Goal: Complete application form

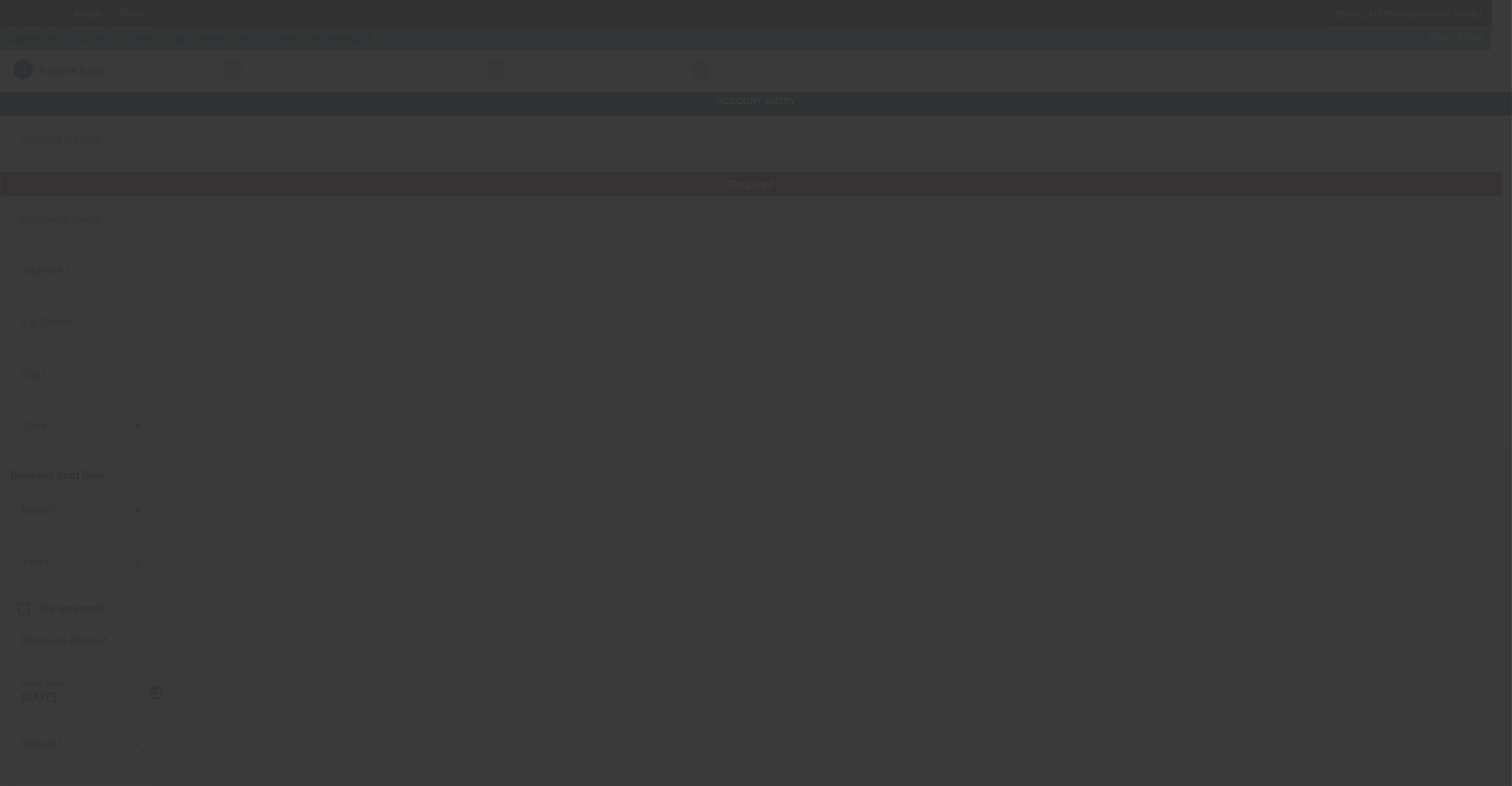
type input "Rocky top construction llc"
type input "1"
type input "[PHONE_NUMBER]"
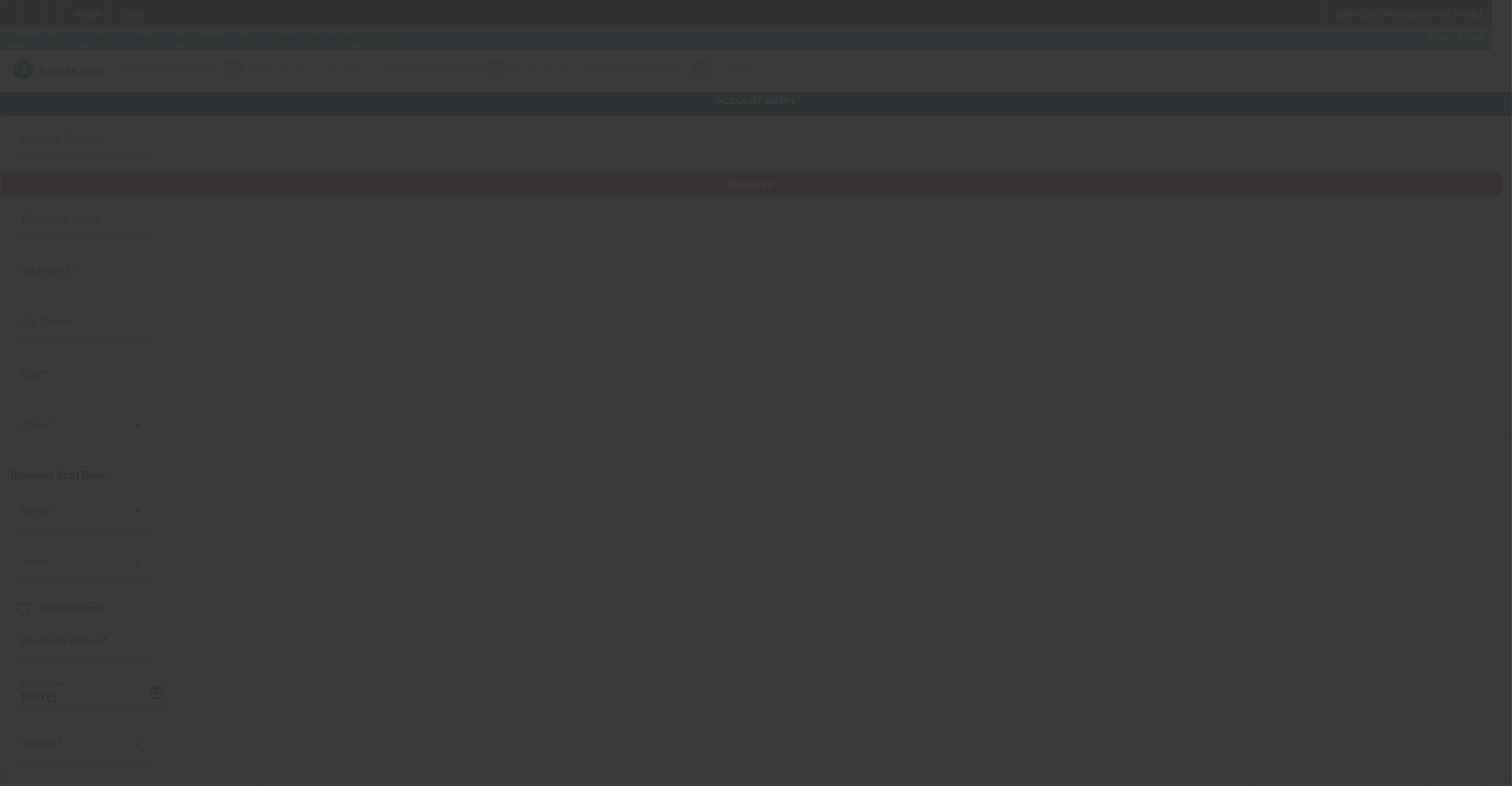
type input "[EMAIL_ADDRESS][DOMAIN_NAME]"
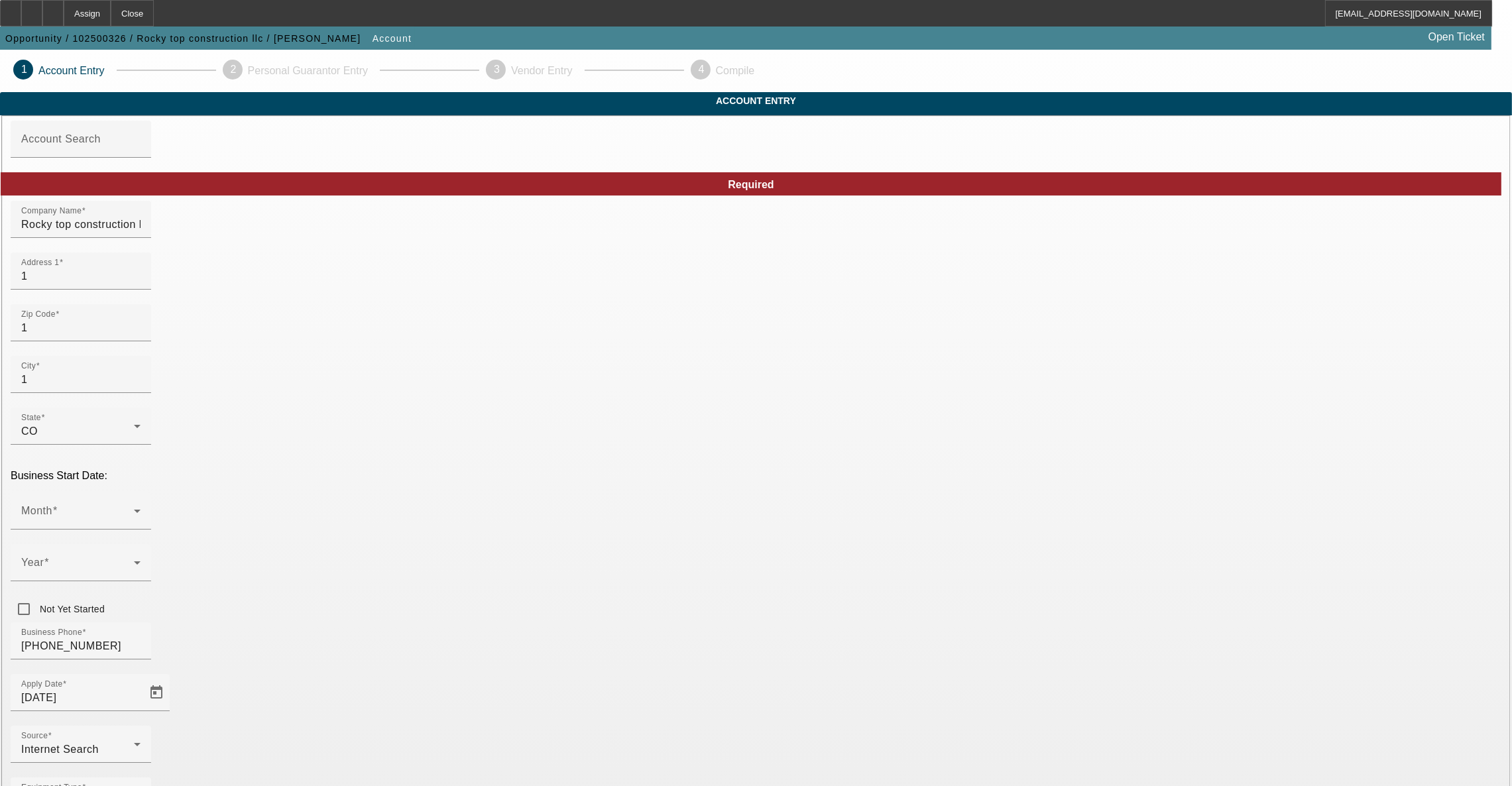
drag, startPoint x: 409, startPoint y: 297, endPoint x: 220, endPoint y: 296, distance: 189.0
type input "[STREET_ADDRESS]"
type input "88135"
type input "[PERSON_NAME]"
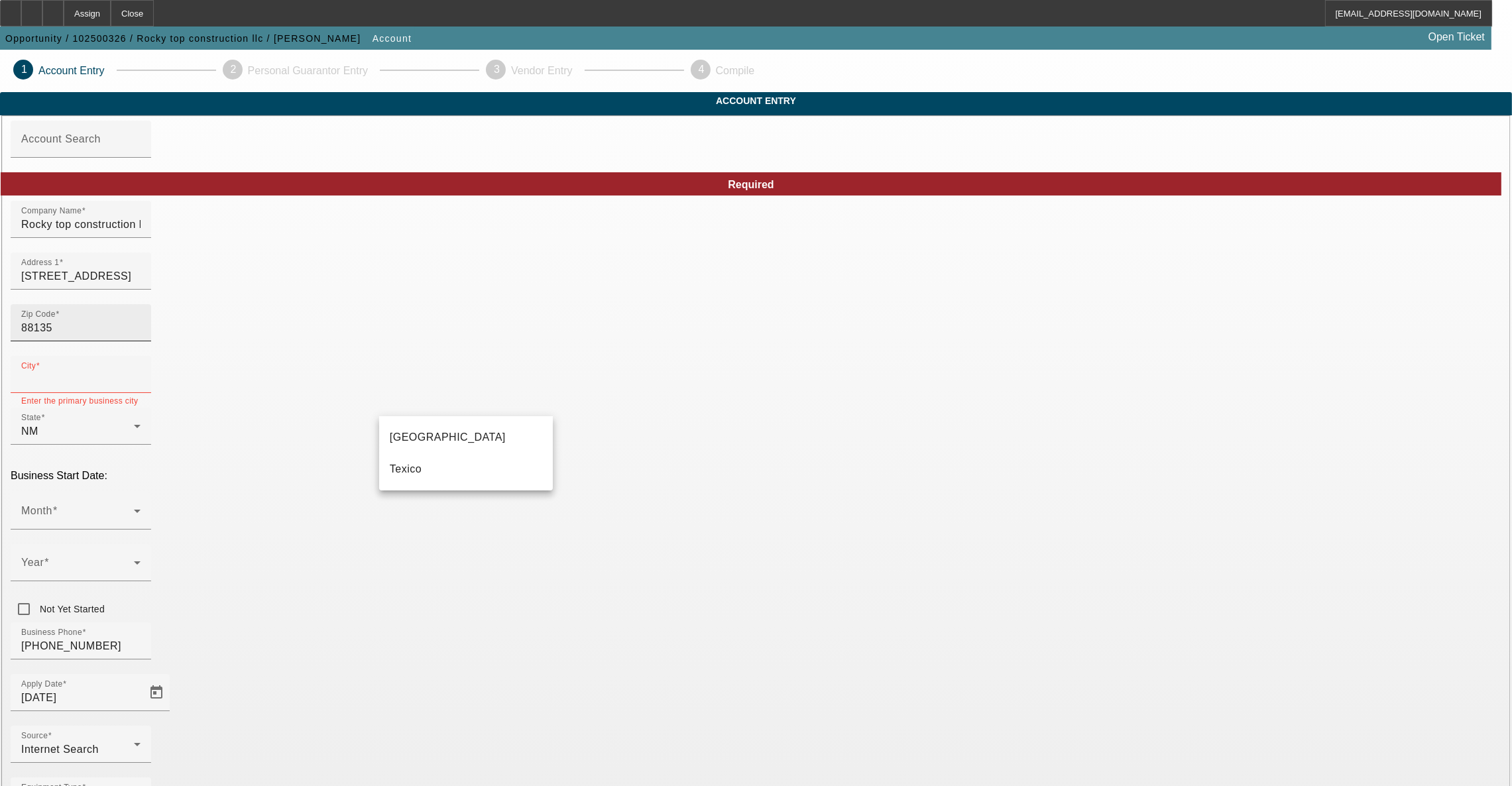
click at [141, 336] on input "88135" at bounding box center [80, 328] width 119 height 16
type input "88138"
click at [141, 387] on input "City" at bounding box center [80, 379] width 119 height 16
click at [141, 336] on input "88138" at bounding box center [80, 328] width 119 height 16
type input "8"
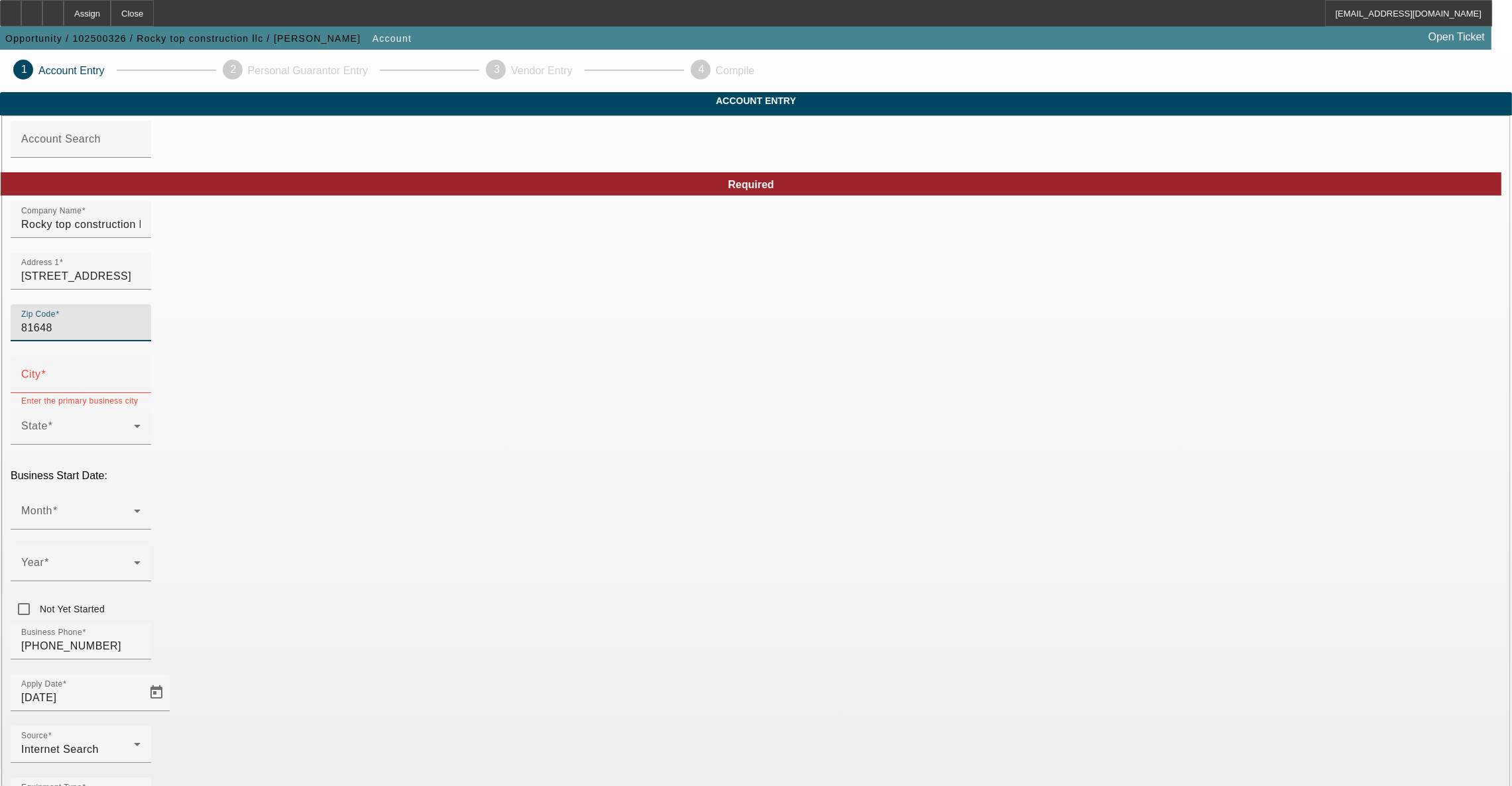
type input "81648"
type input "Rangely"
type input "Rio [PERSON_NAME]"
click at [134, 508] on span at bounding box center [77, 516] width 113 height 16
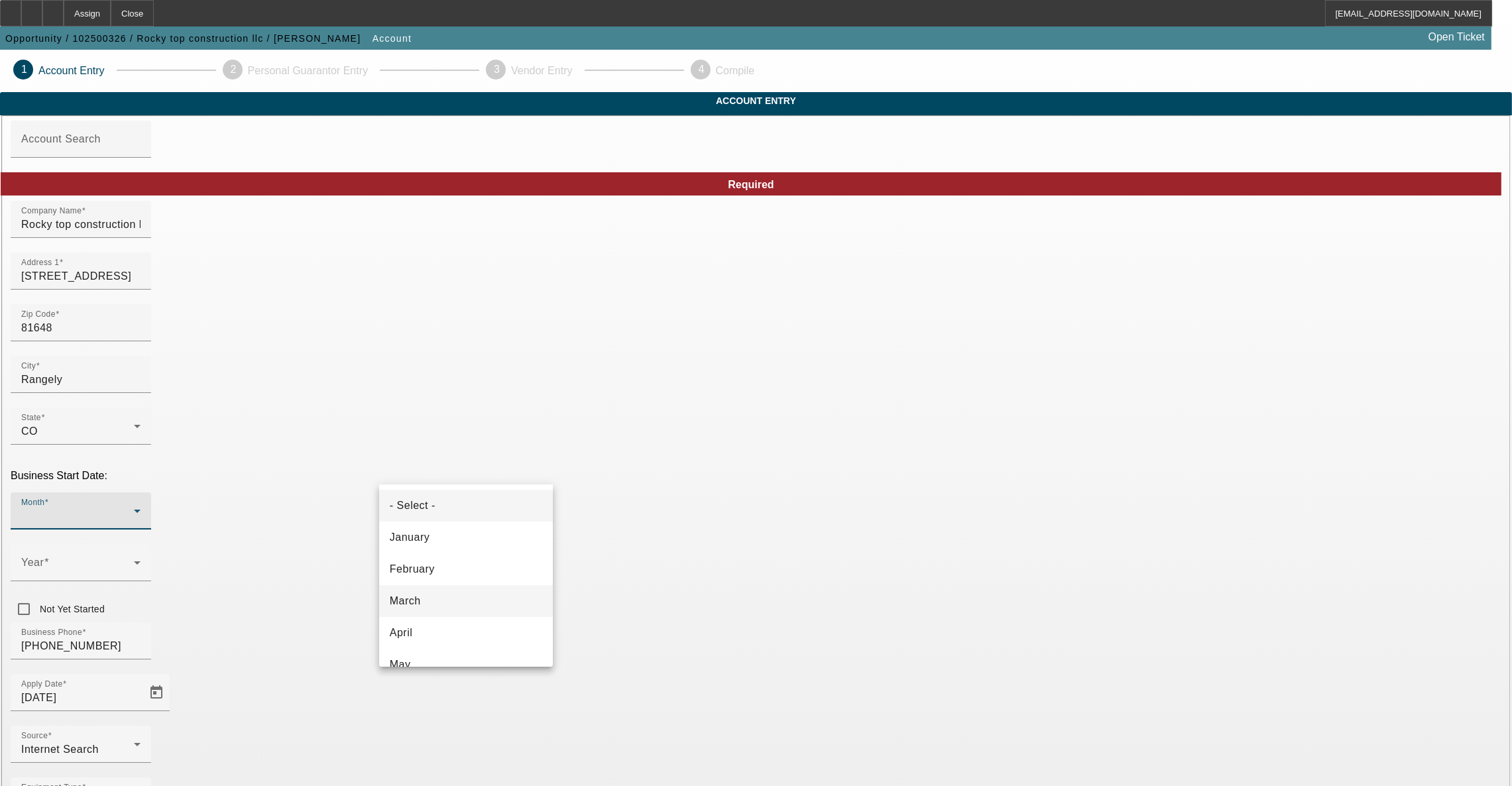
click at [449, 588] on mat-option "March" at bounding box center [466, 601] width 173 height 32
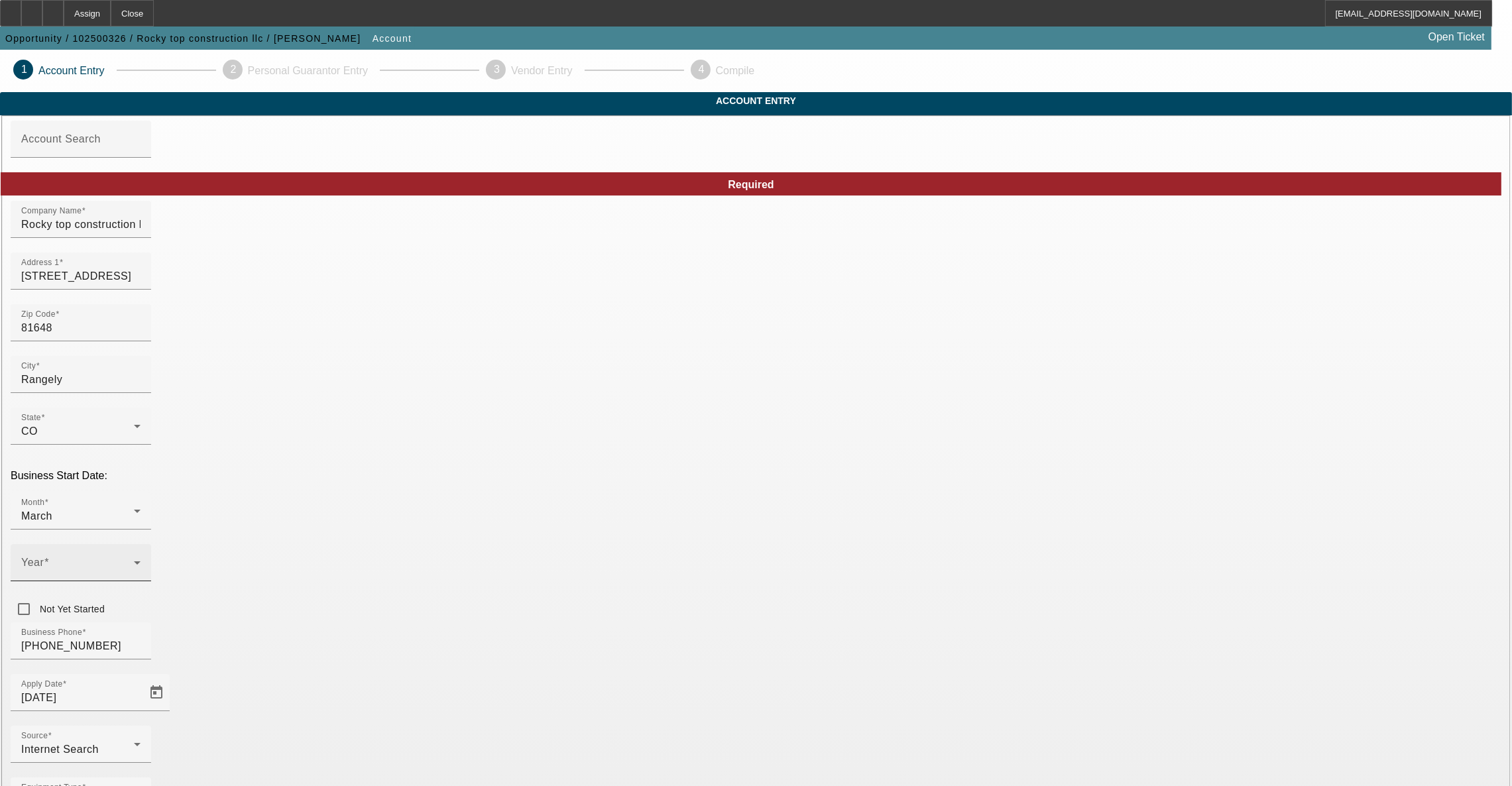
click at [141, 544] on div "Year" at bounding box center [80, 562] width 119 height 37
click at [599, 600] on span "2022" at bounding box center [595, 597] width 26 height 16
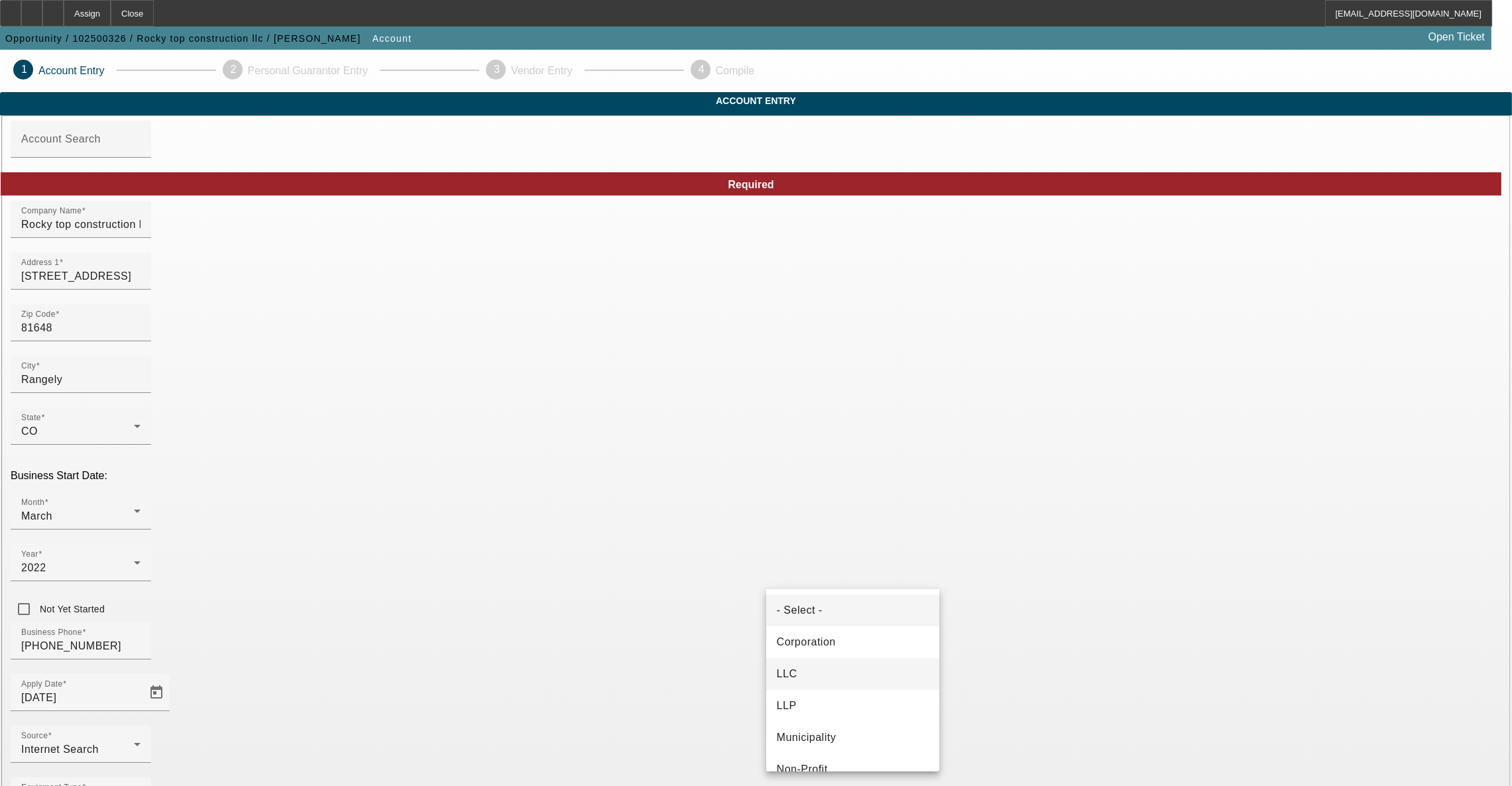
click at [852, 677] on mat-option "LLC" at bounding box center [852, 673] width 173 height 32
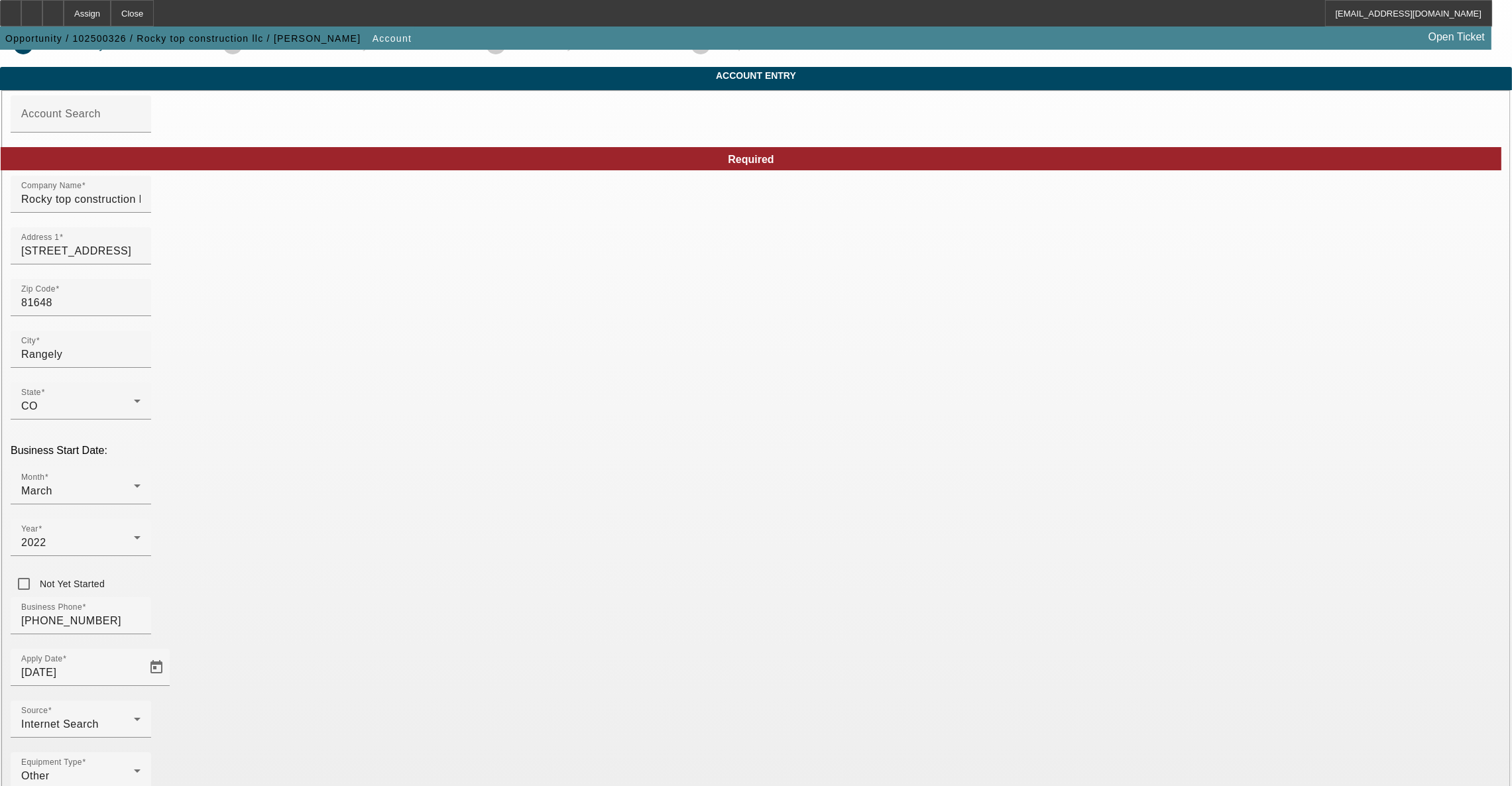
scroll to position [48, 0]
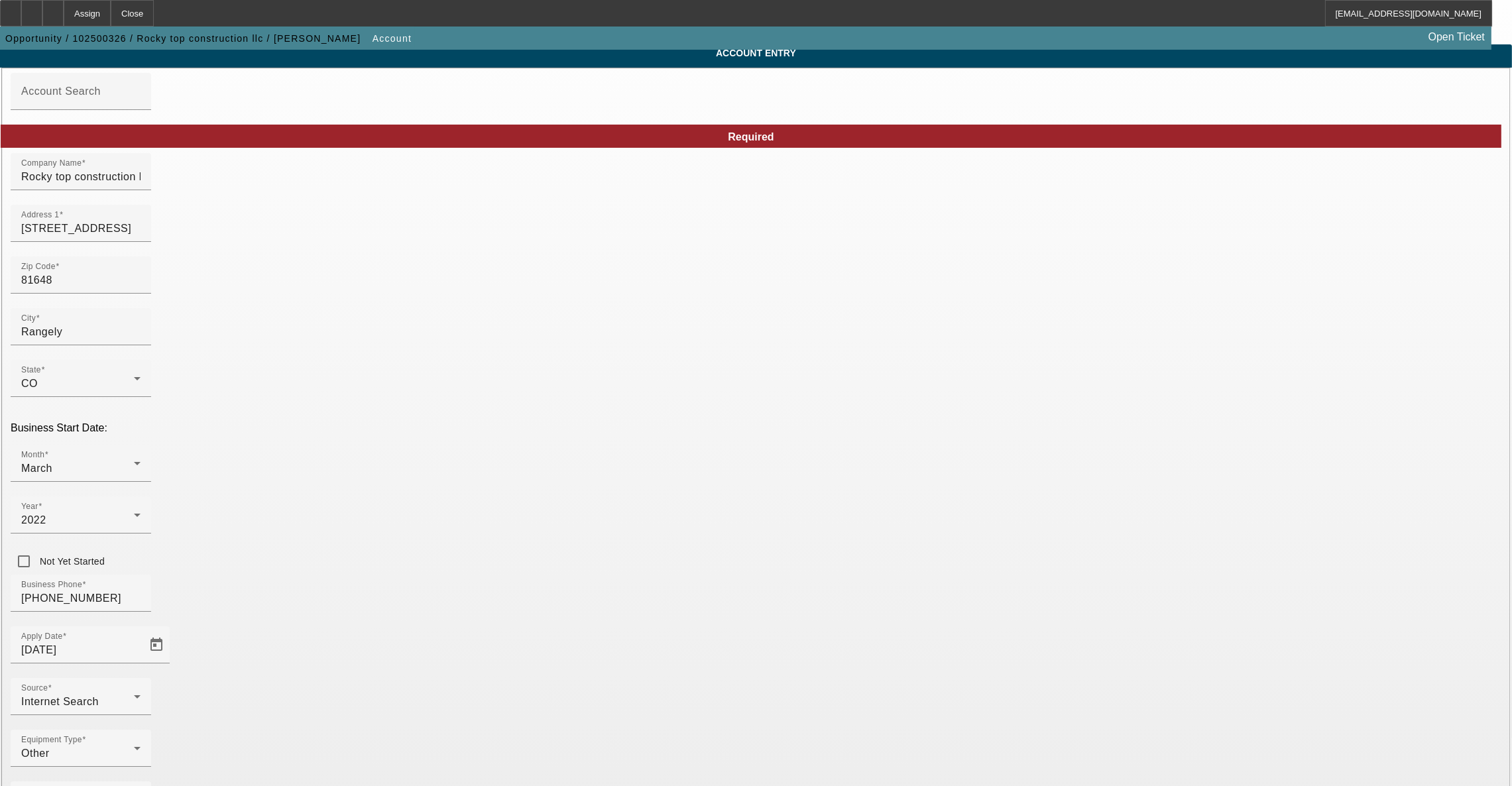
type input "881365178"
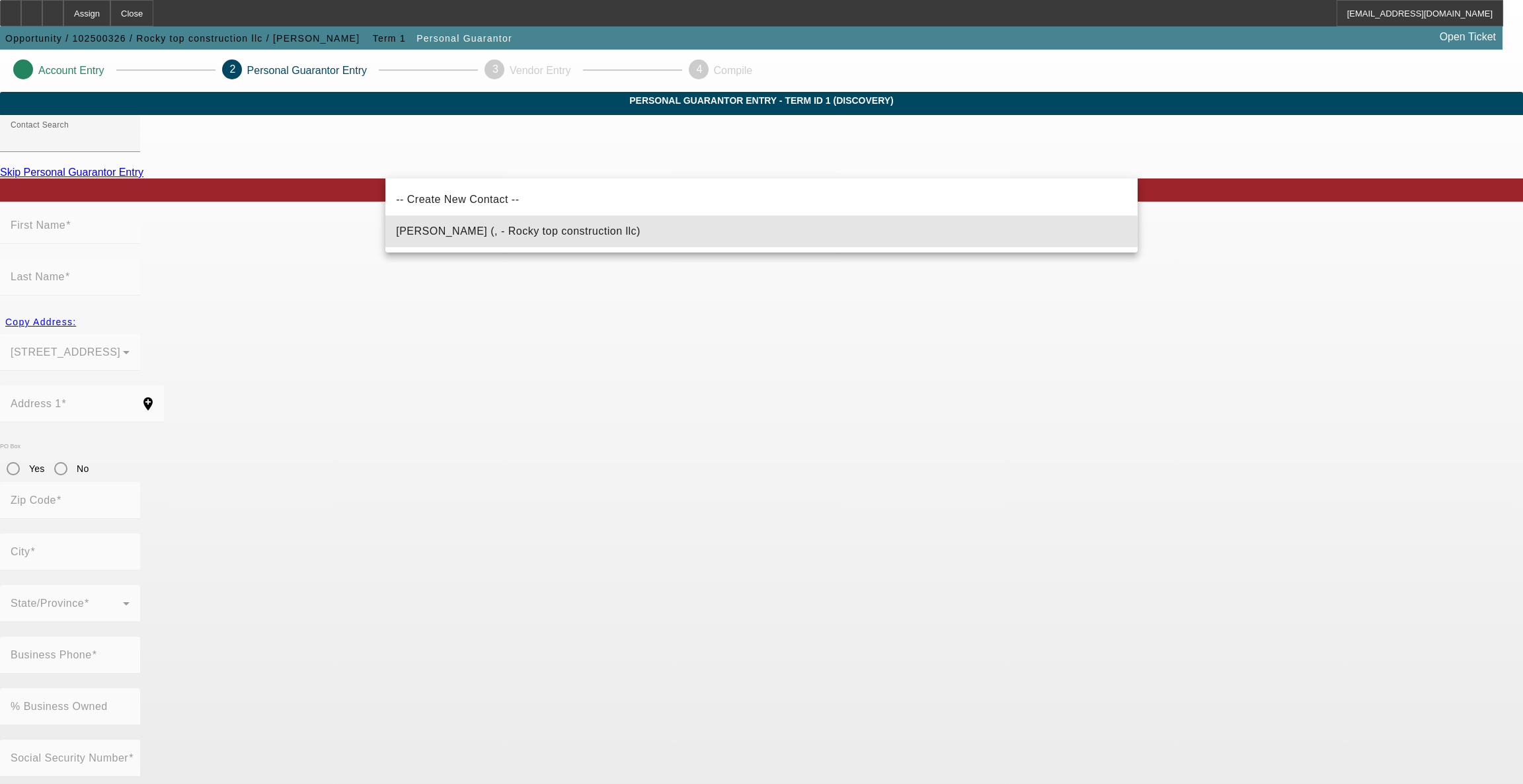
click at [532, 234] on span "[PERSON_NAME] (, - Rocky top construction llc)" at bounding box center [518, 231] width 244 height 11
type input "[PERSON_NAME] (, - Rocky top construction llc)"
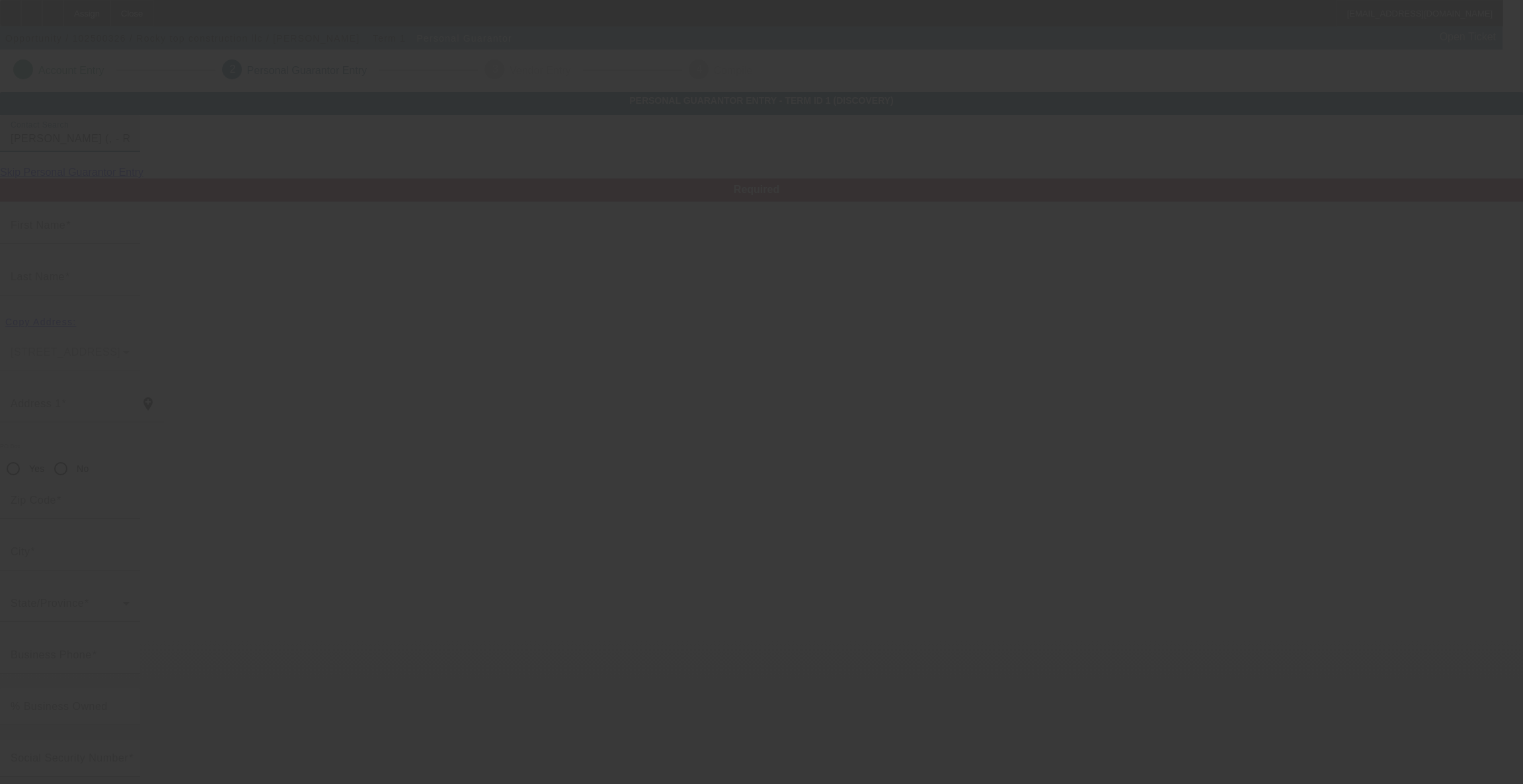
type input "[PERSON_NAME]"
radio input "true"
type input "[EMAIL_ADDRESS][DOMAIN_NAME]"
type input "[PHONE_NUMBER]"
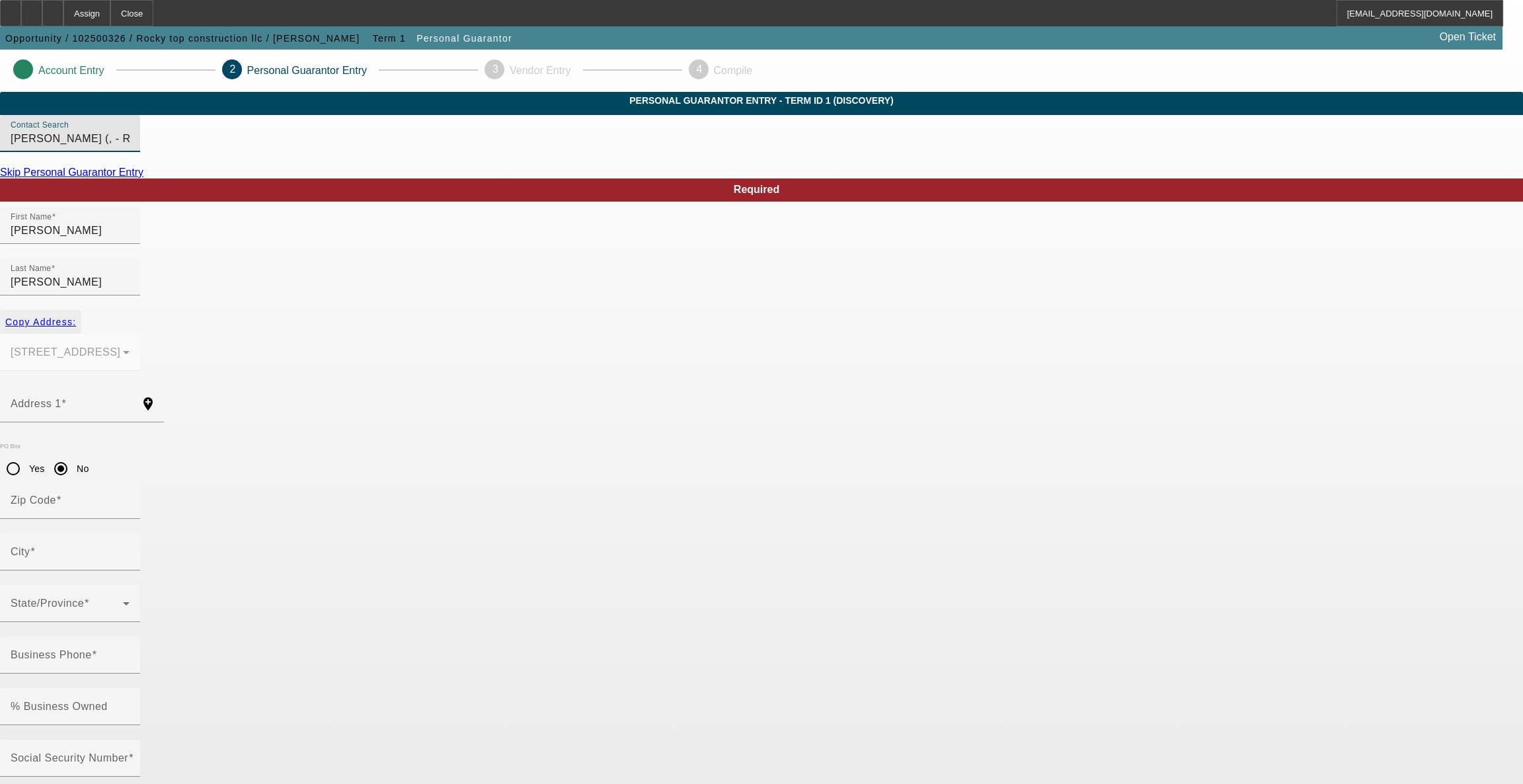
click at [76, 317] on span "Copy Address:" at bounding box center [40, 322] width 71 height 11
type input "[STREET_ADDRESS]"
radio input "false"
type input "81648"
type input "Rangely"
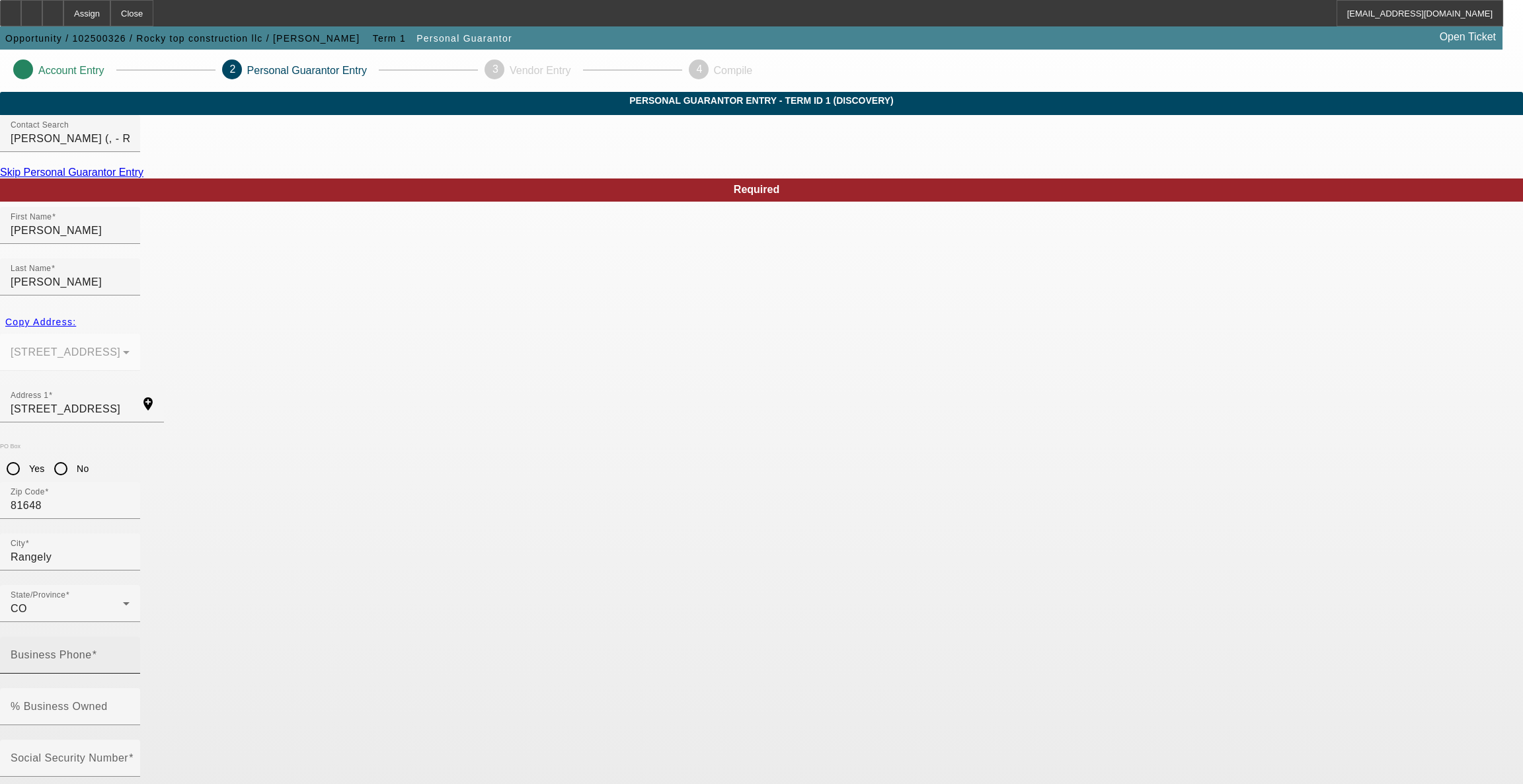
click at [130, 652] on input "Business Phone" at bounding box center [69, 660] width 119 height 16
type input "[PHONE_NUMBER]"
click at [130, 739] on div "Social Security Number" at bounding box center [69, 758] width 119 height 37
type input "370-92-2697"
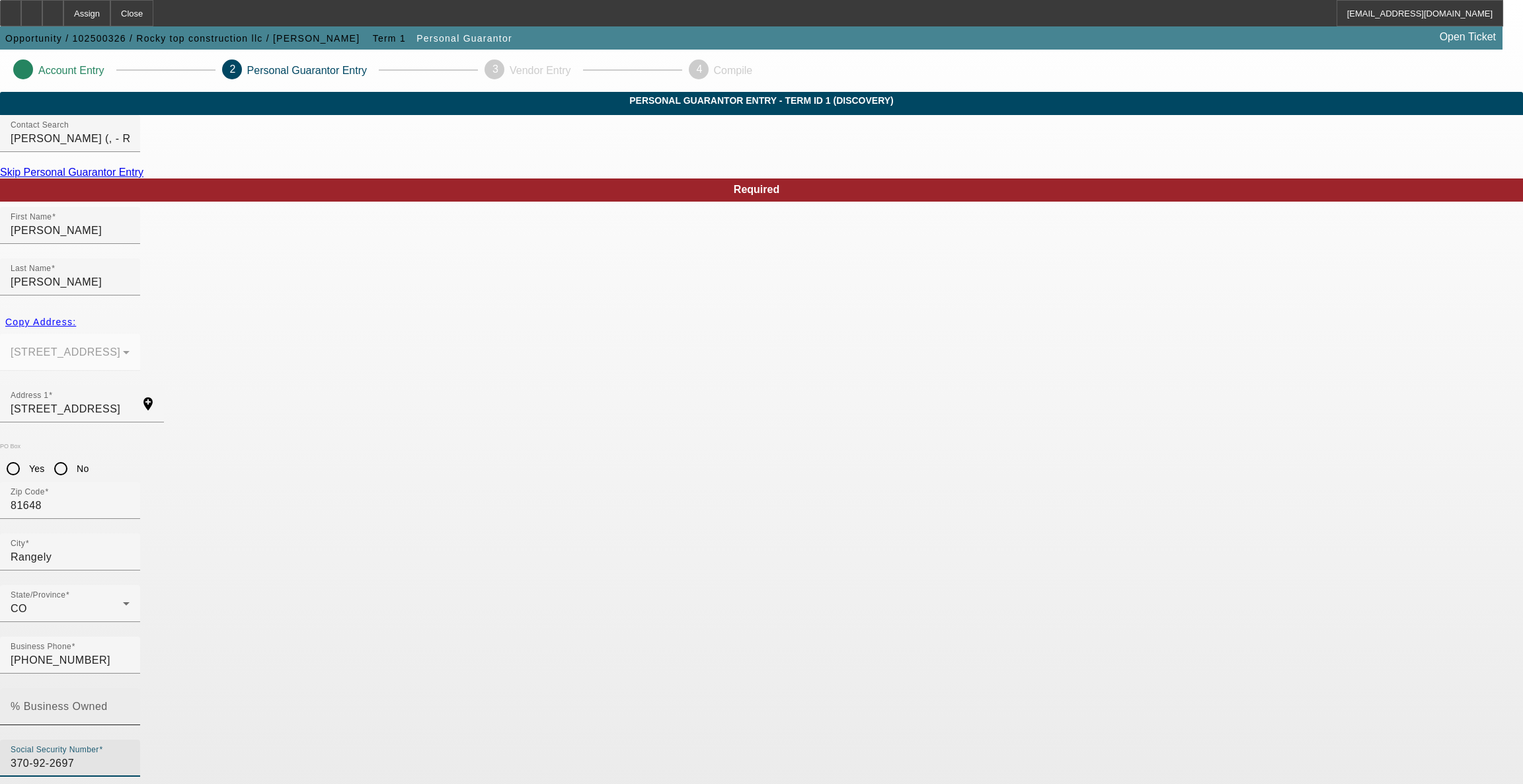
click at [130, 704] on input "% Business Owned" at bounding box center [69, 712] width 119 height 16
type input "100"
type input "$130,000.00"
click at [841, 565] on div "Required First Name [PERSON_NAME] Last Name [PERSON_NAME] Copy Address: [STREET…" at bounding box center [762, 782] width 1523 height 1208
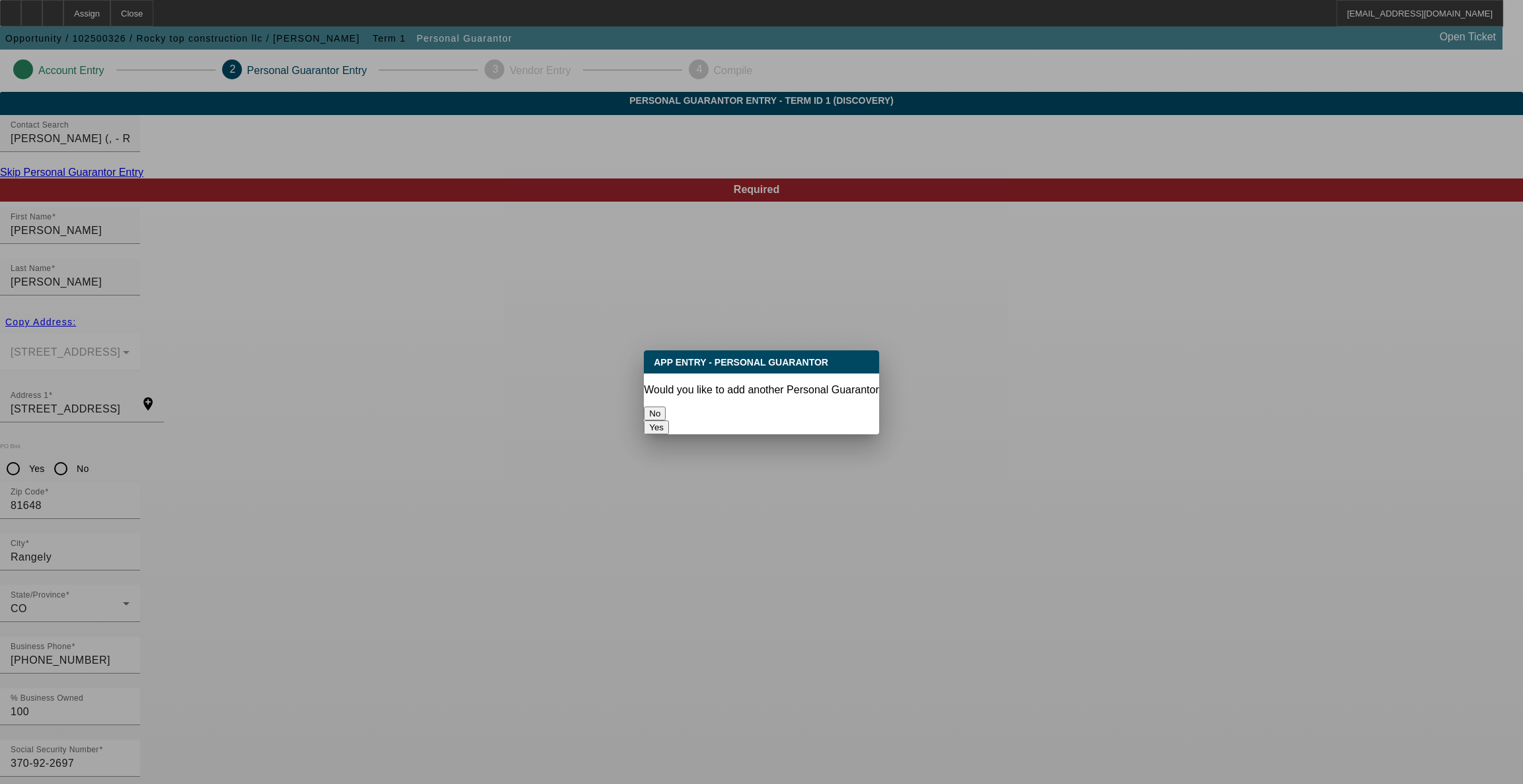
click at [666, 406] on button "No" at bounding box center [654, 414] width 22 height 14
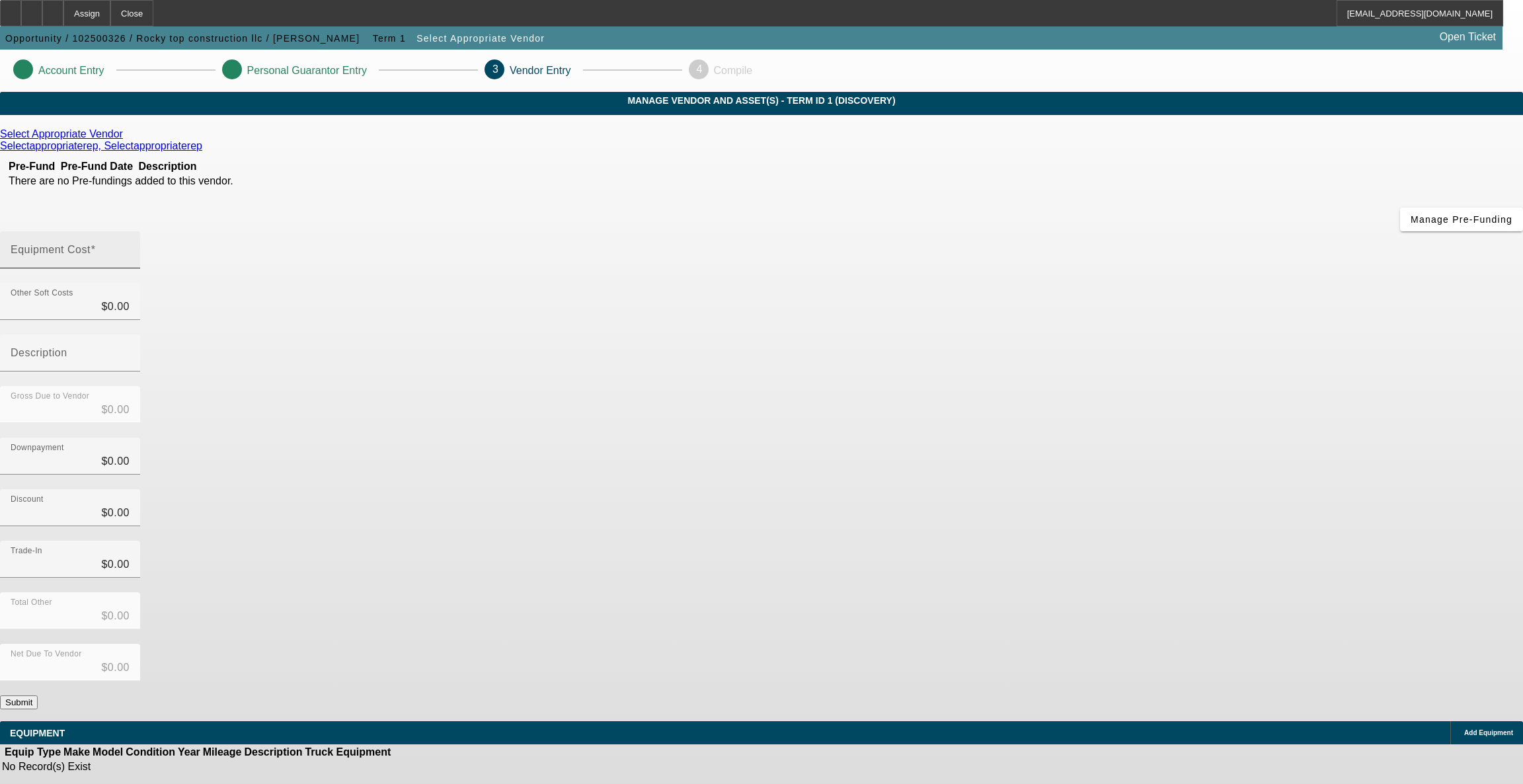
click at [90, 244] on mat-label "Equipment Cost" at bounding box center [50, 249] width 80 height 11
click at [130, 247] on input "Equipment Cost" at bounding box center [69, 255] width 119 height 16
type input "1"
type input "$1.00"
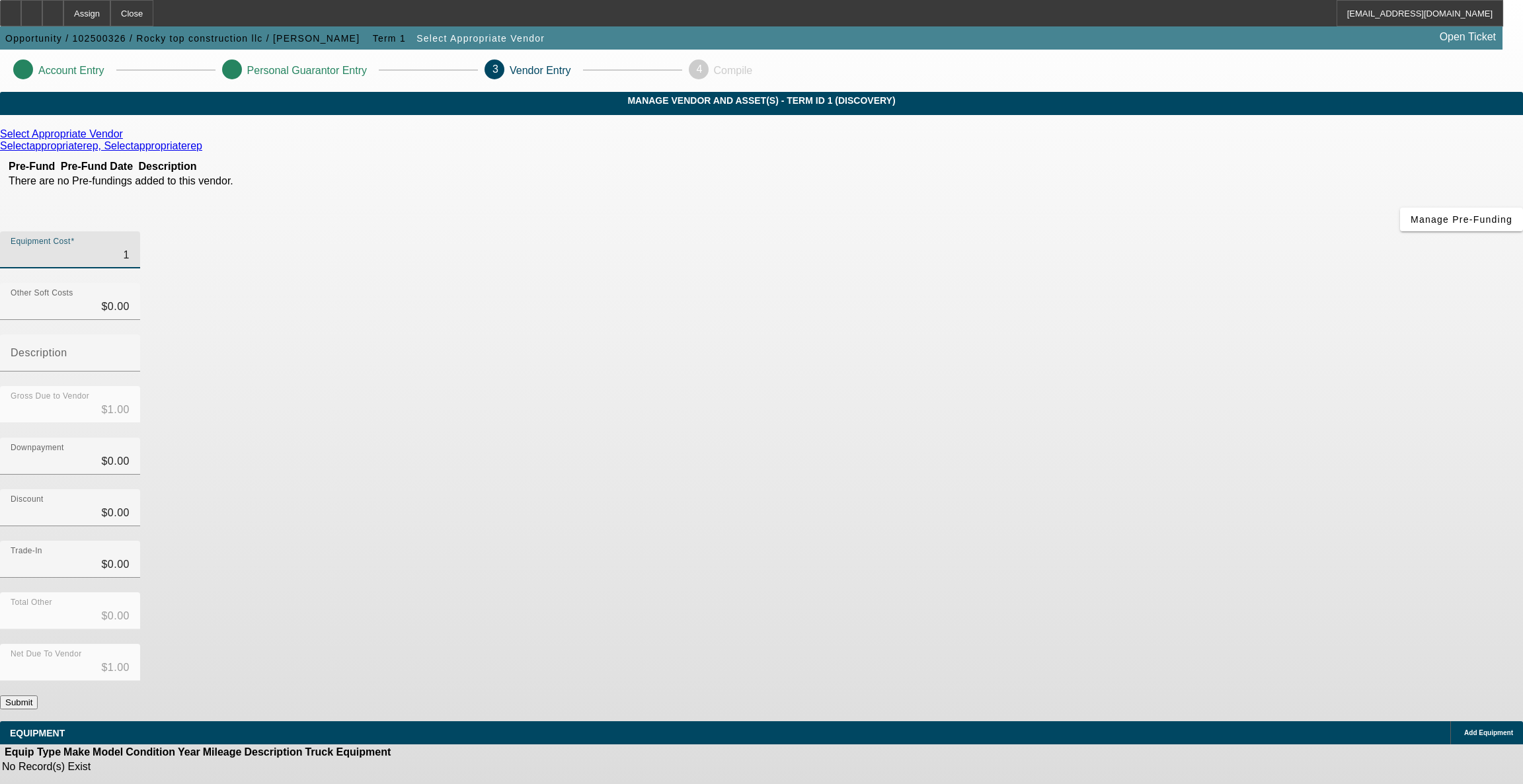
type input "10"
type input "$10.00"
type input "100"
type input "$100.00"
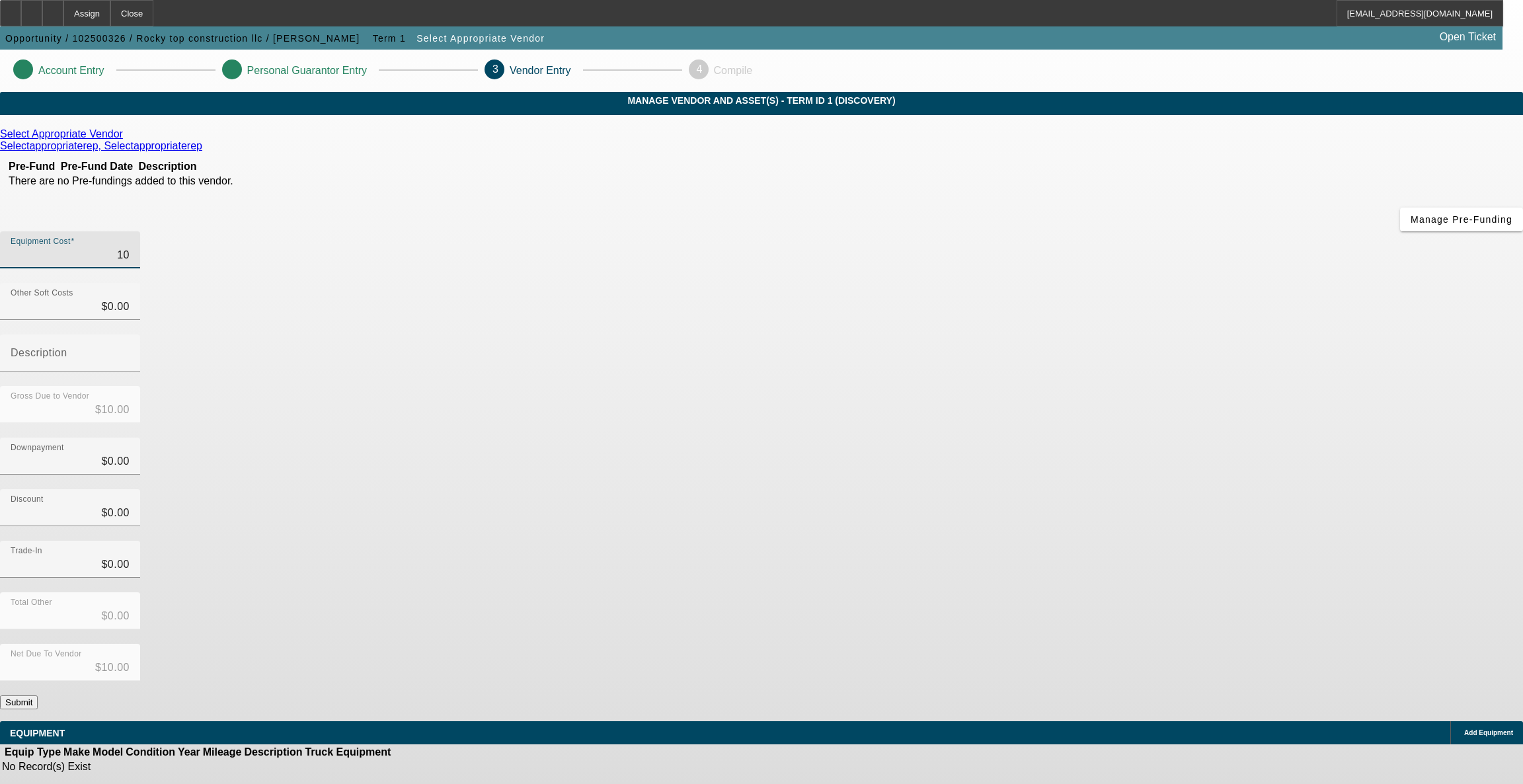
type input "$100.00"
type input "1000"
type input "$1,000.00"
type input "10000"
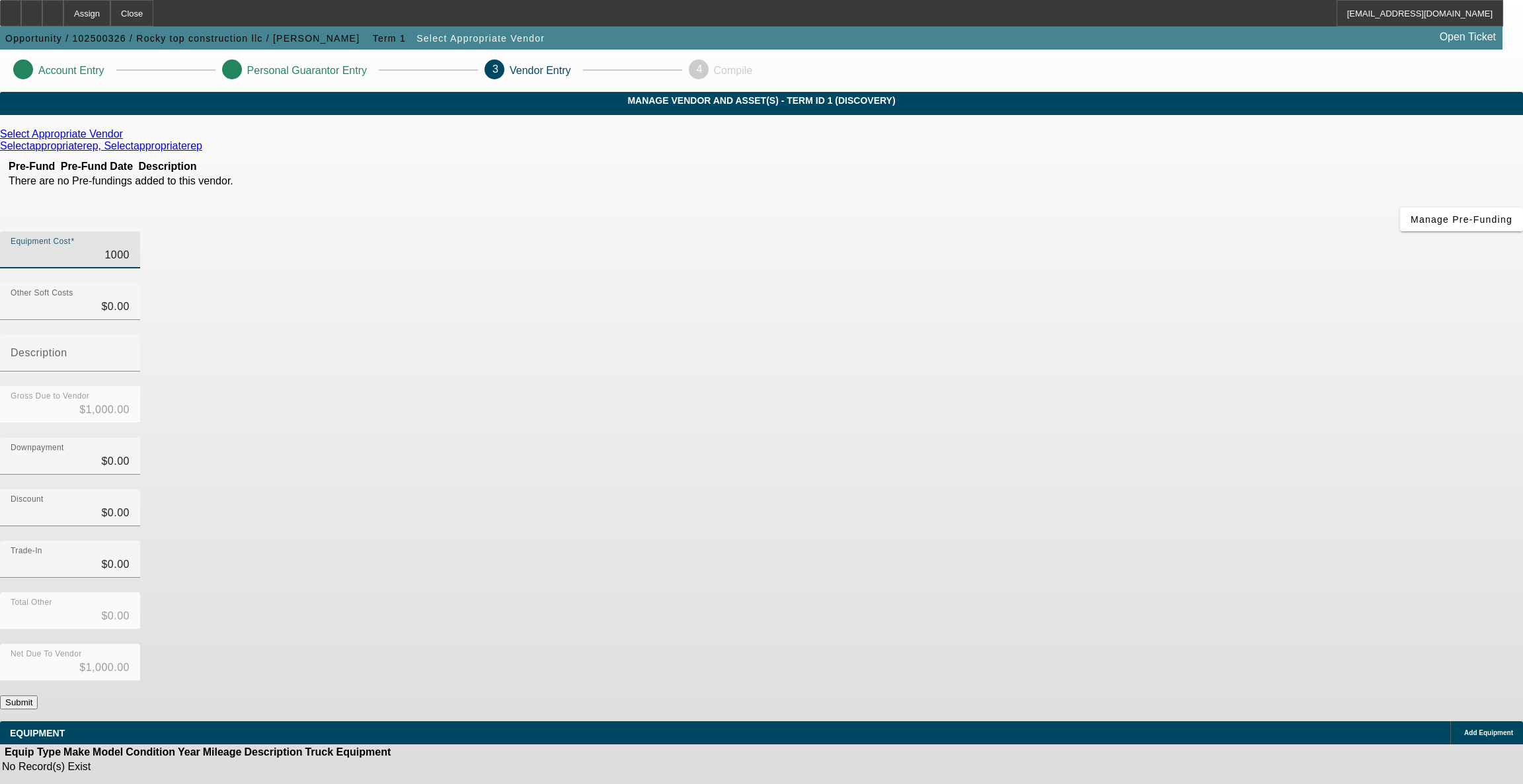
type input "$10,000.00"
type input "100000"
type input "$100,000.00"
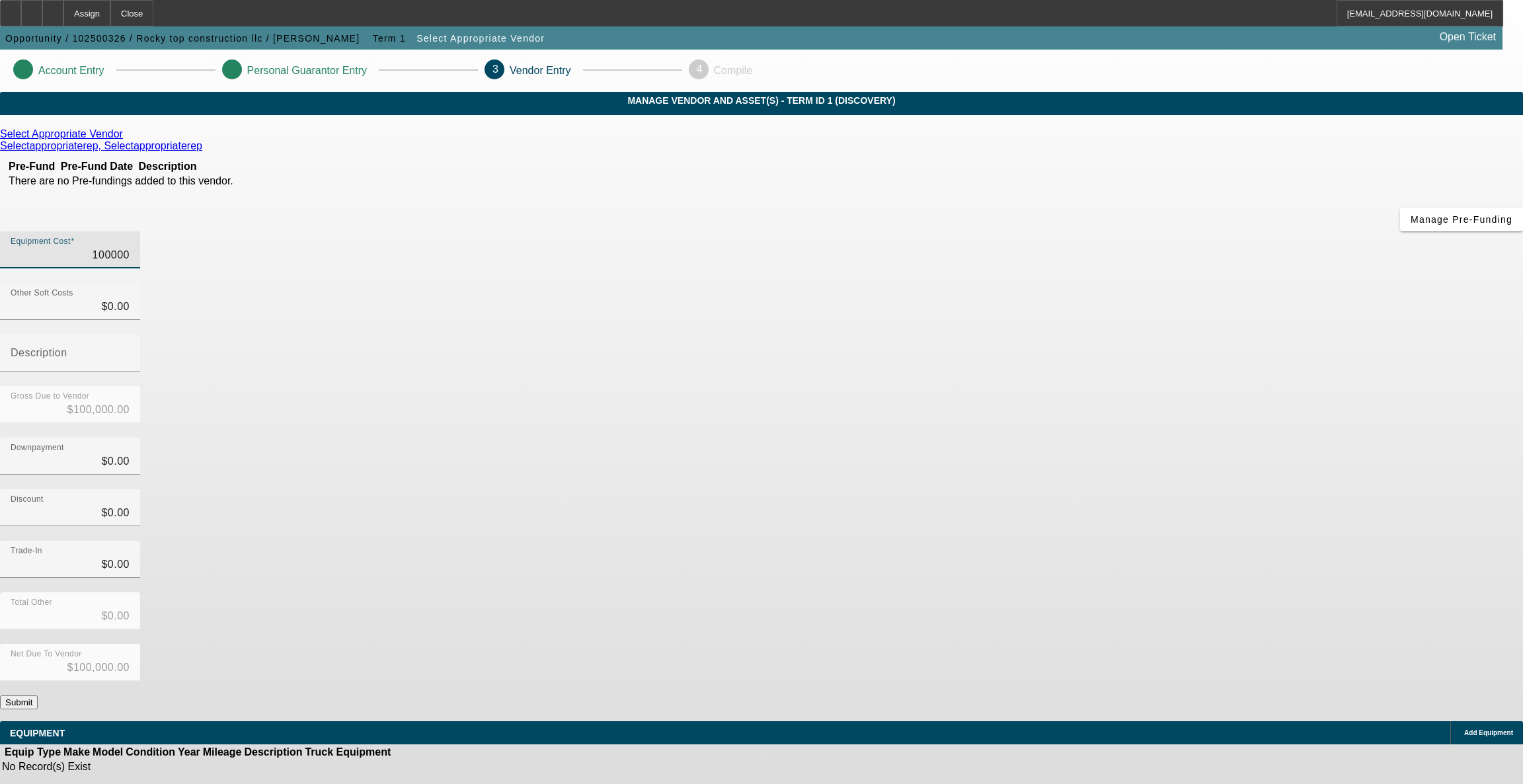
type input "$100,000.00"
click at [38, 695] on button "Submit" at bounding box center [18, 702] width 38 height 14
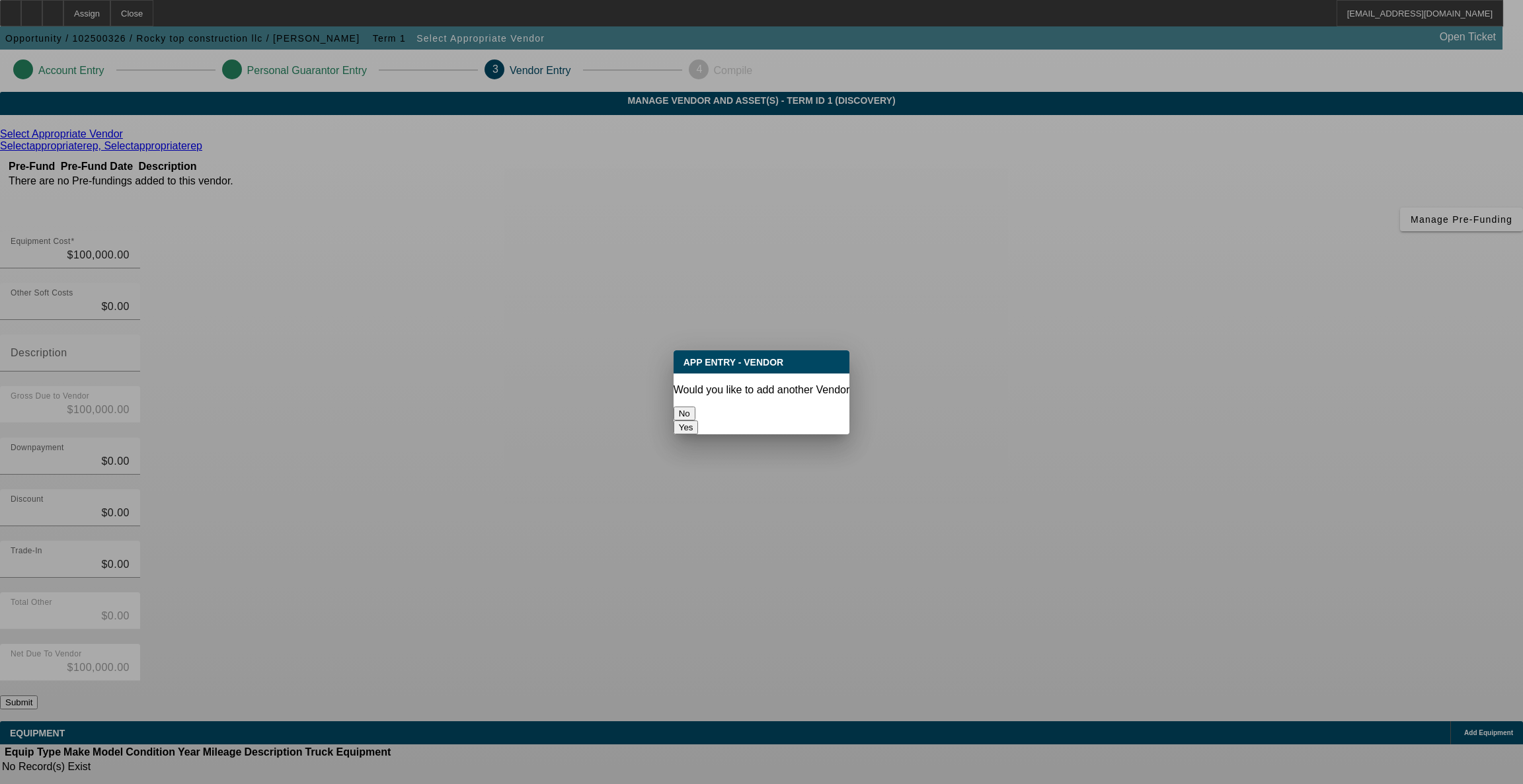
click at [696, 411] on button "No" at bounding box center [684, 414] width 22 height 14
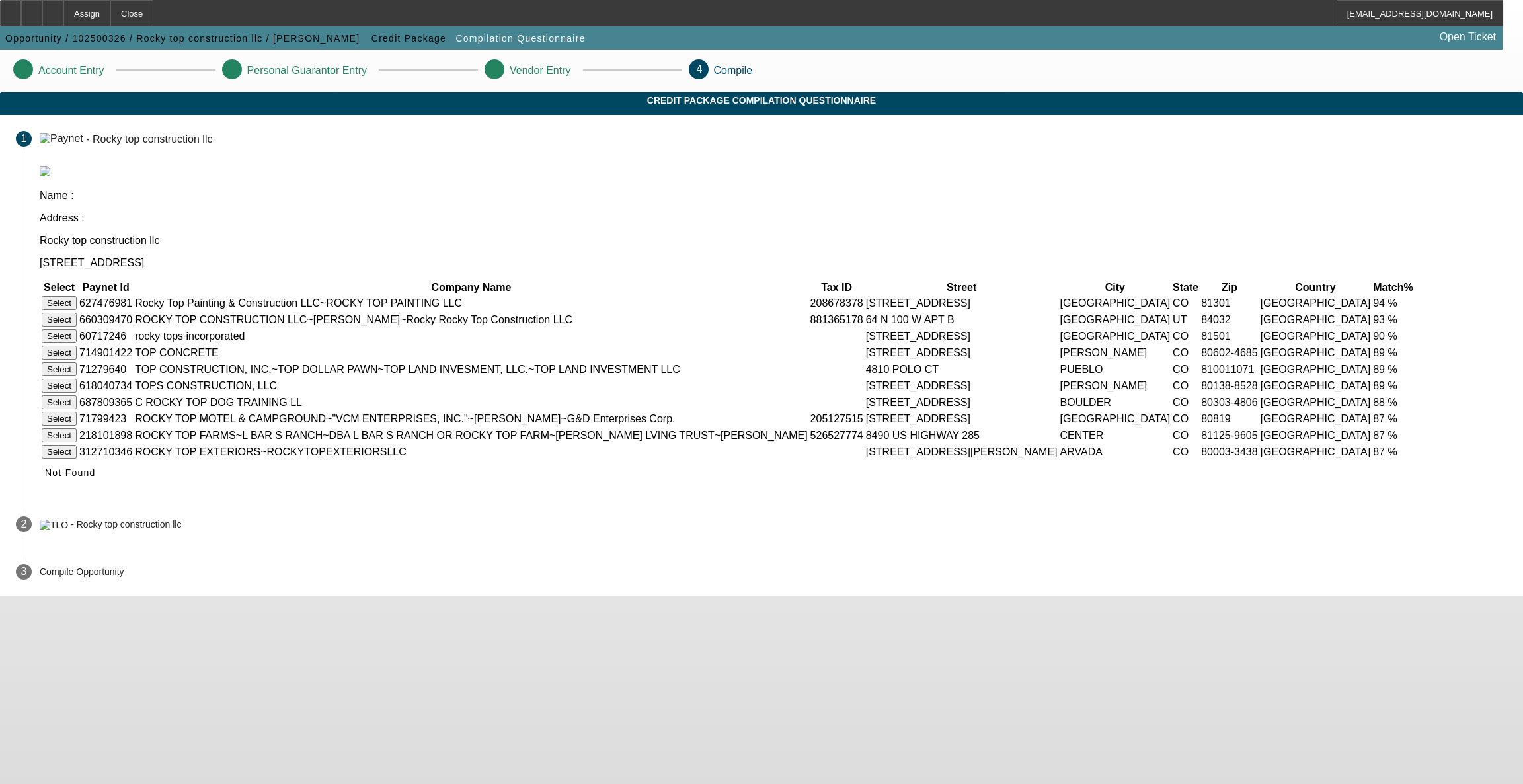
click at [76, 313] on button "Select" at bounding box center [59, 320] width 35 height 14
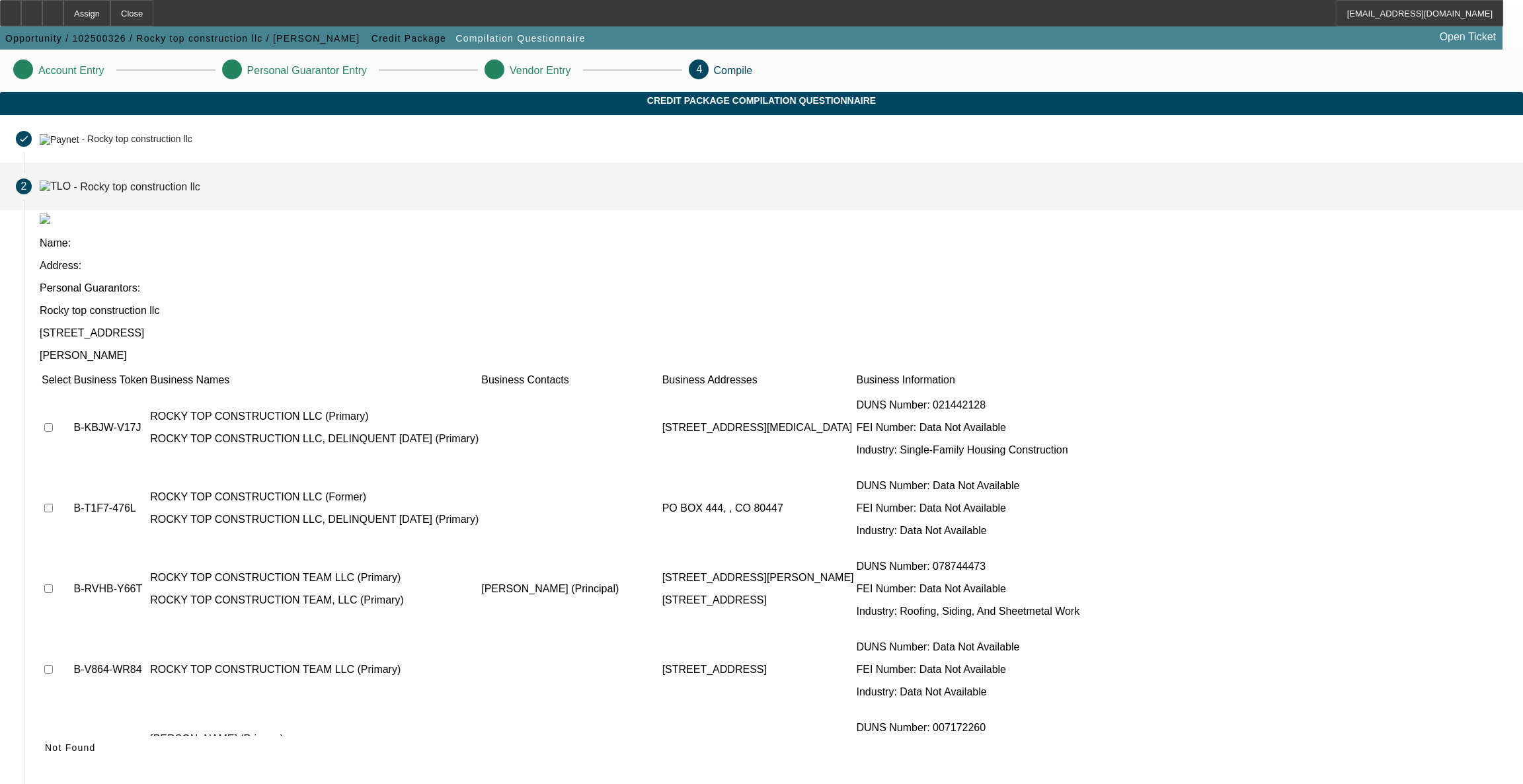
click at [71, 388] on td at bounding box center [56, 428] width 31 height 79
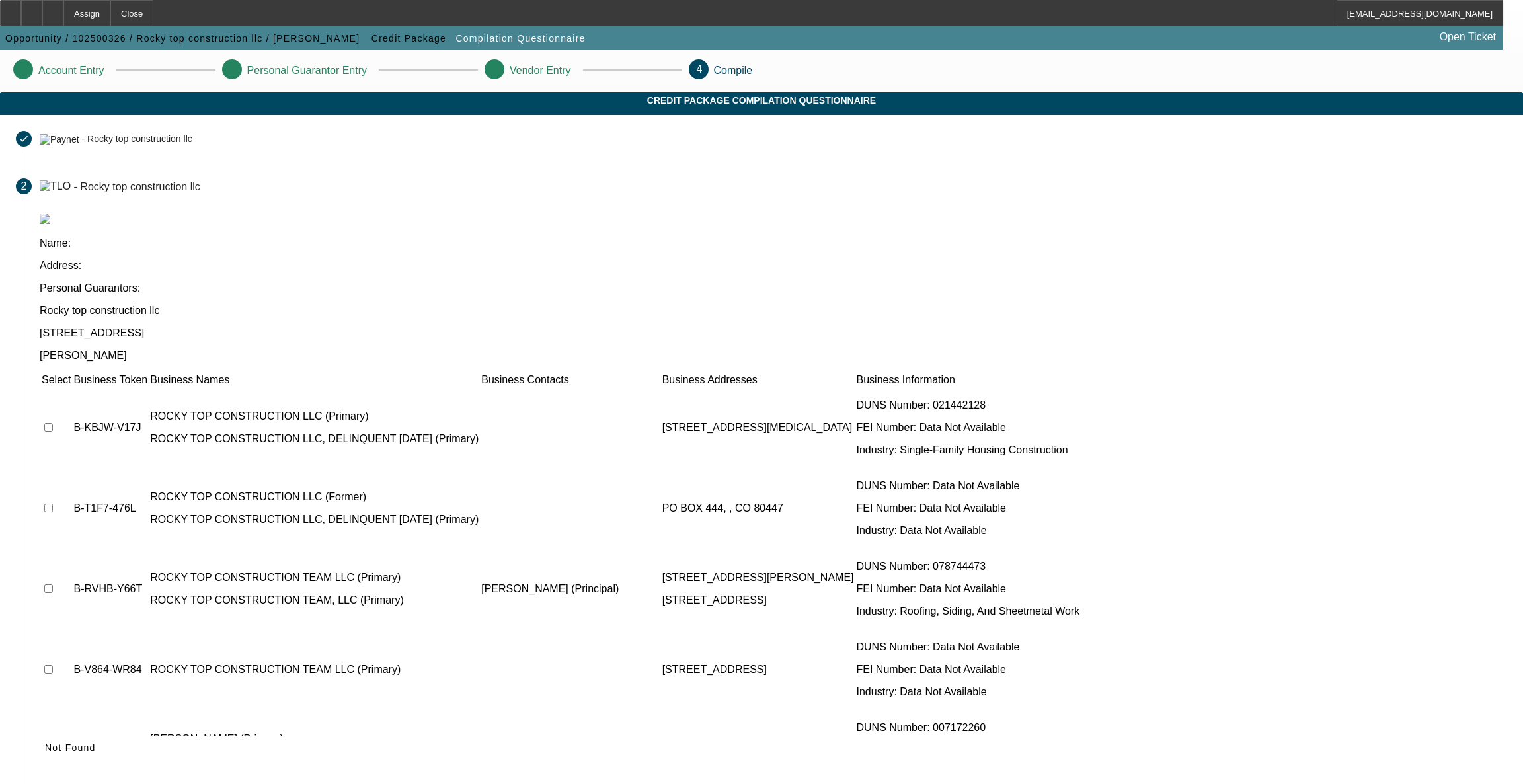
click at [71, 388] on td at bounding box center [56, 428] width 31 height 79
click at [53, 423] on input "checkbox" at bounding box center [48, 428] width 9 height 9
checkbox input "true"
click at [53, 504] on input "checkbox" at bounding box center [48, 508] width 9 height 9
checkbox input "true"
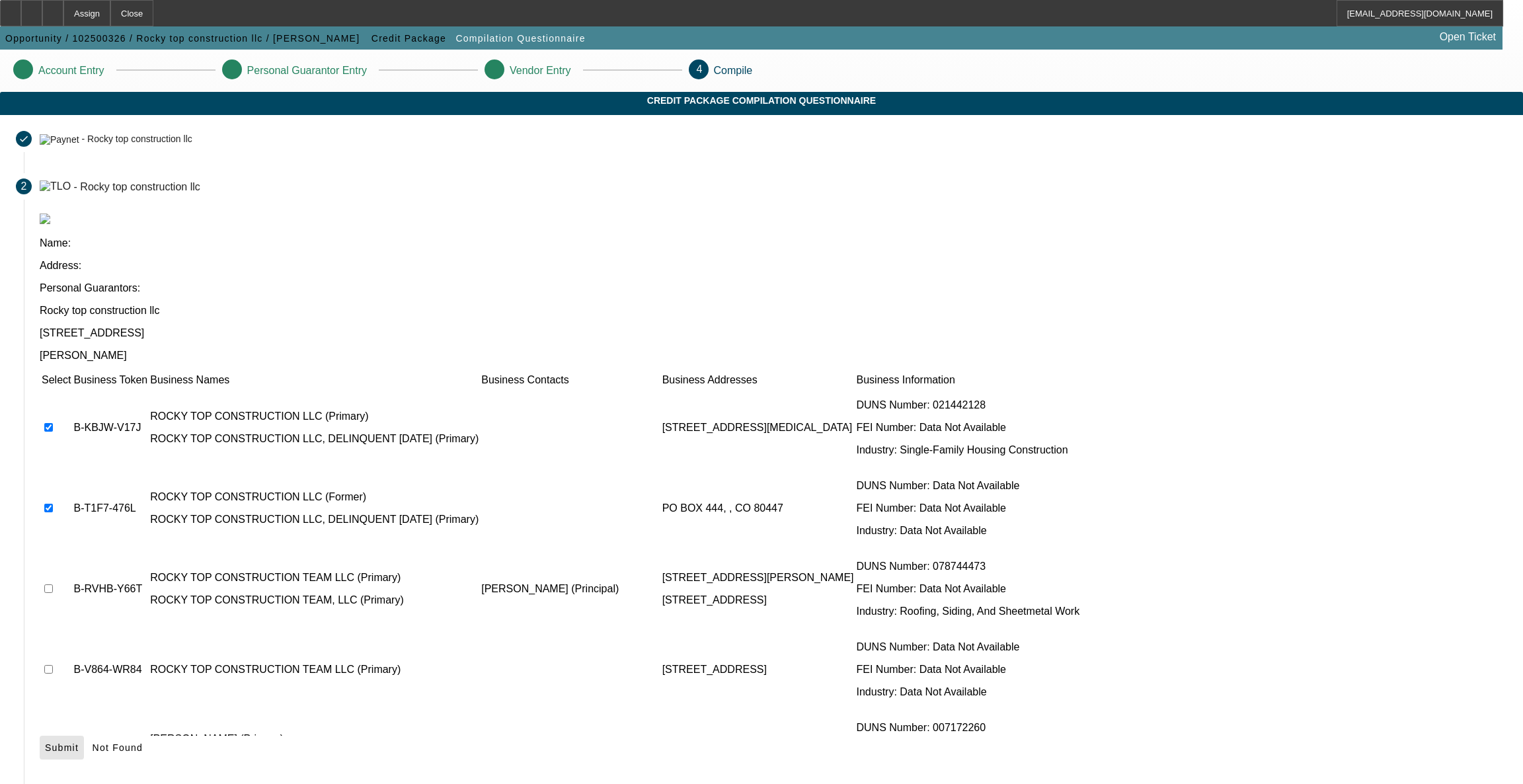
click at [79, 742] on span "Submit" at bounding box center [61, 747] width 33 height 11
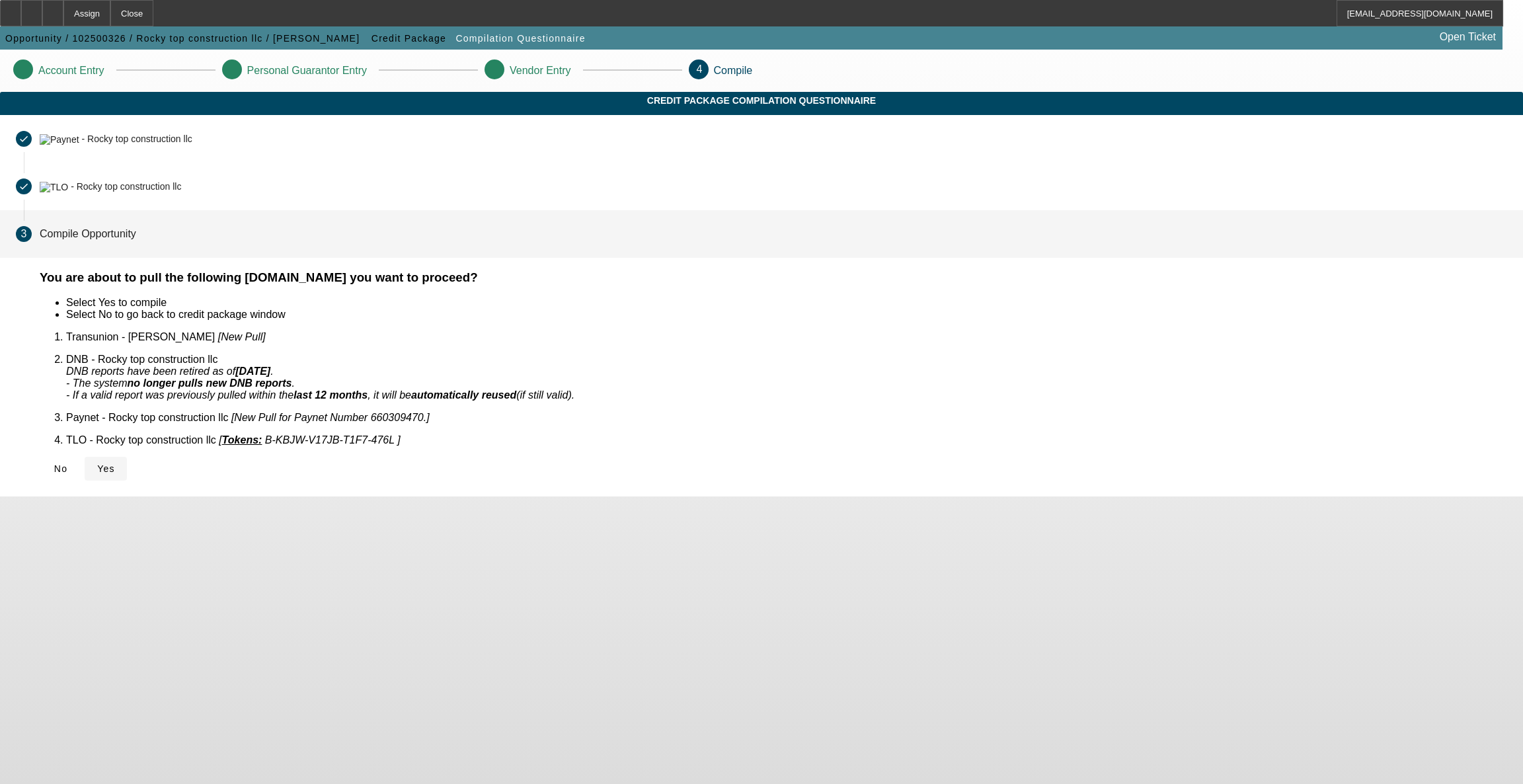
click at [127, 456] on span at bounding box center [105, 469] width 42 height 32
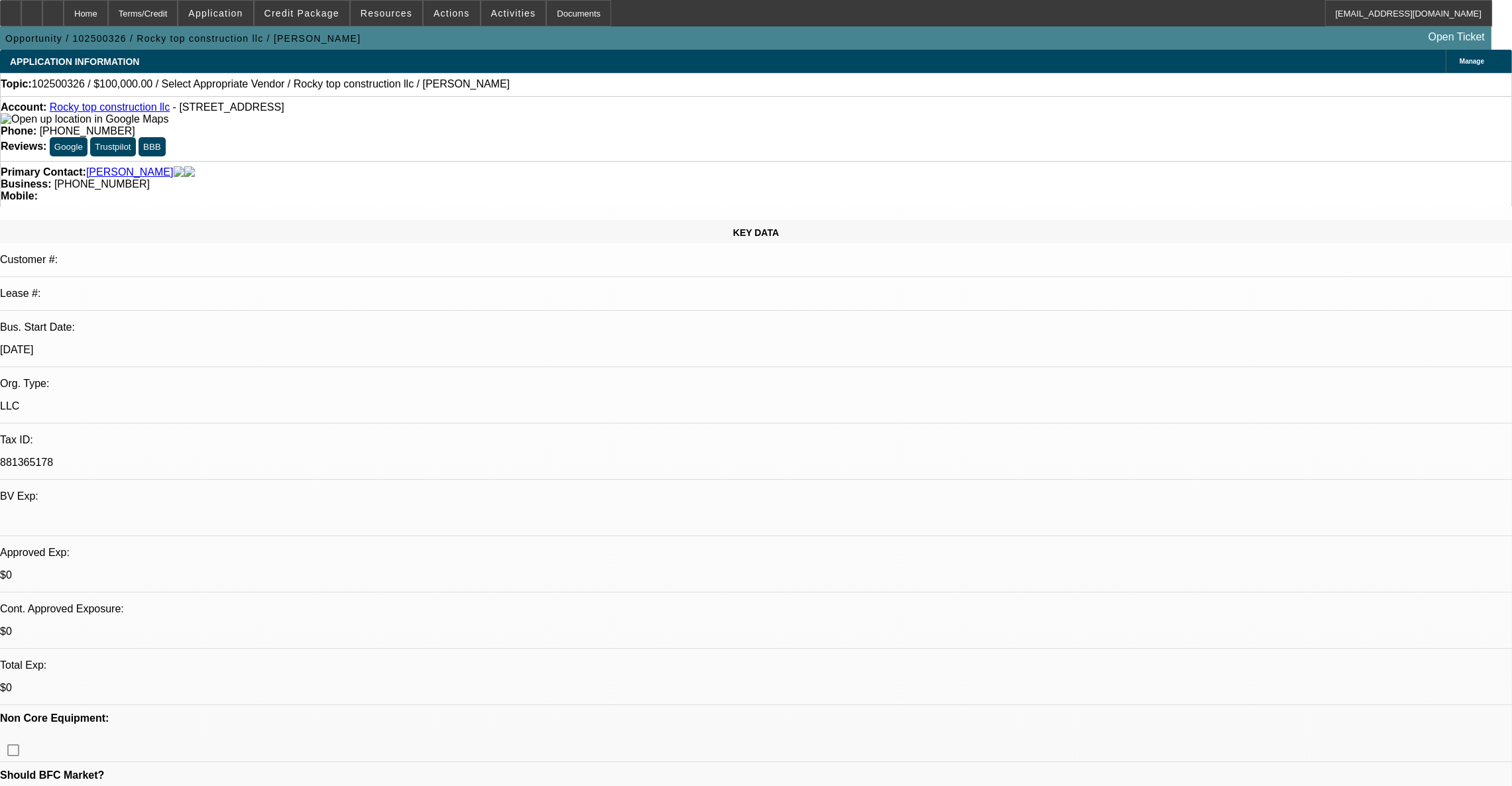
select select "0"
select select "2"
select select "0.1"
select select "4"
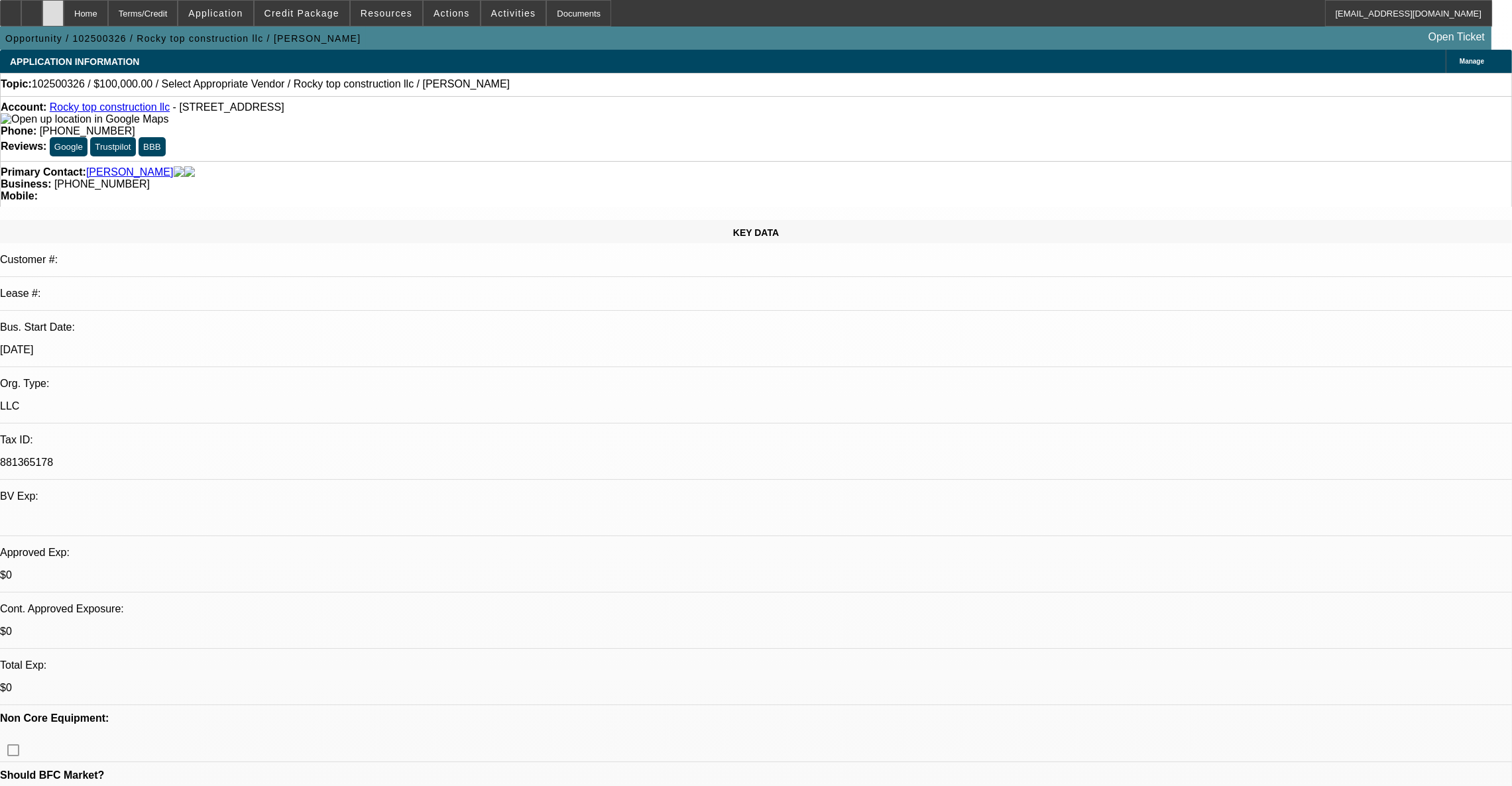
click at [53, 9] on icon at bounding box center [53, 9] width 0 height 0
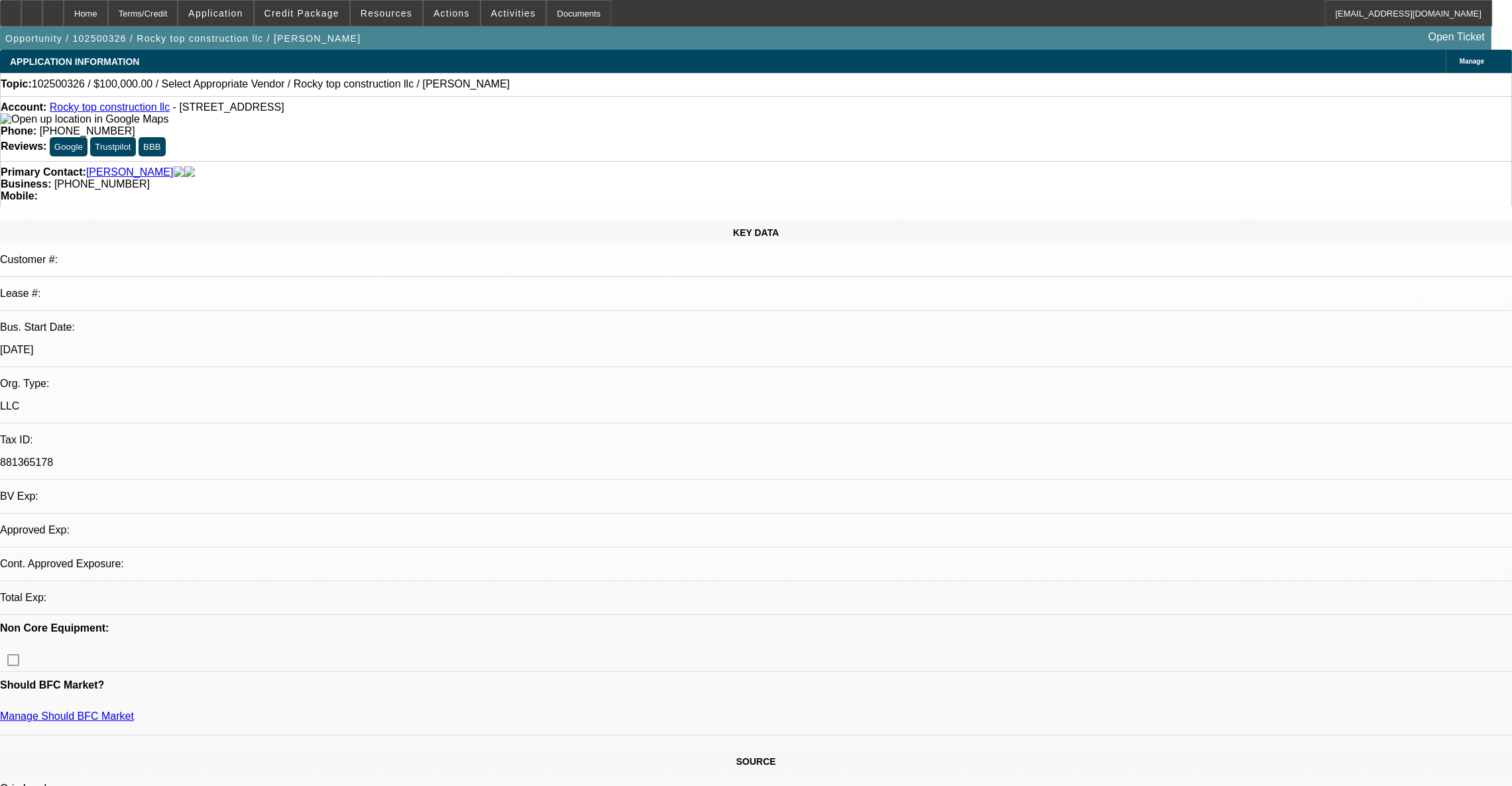
select select "0"
select select "2"
select select "0.1"
select select "4"
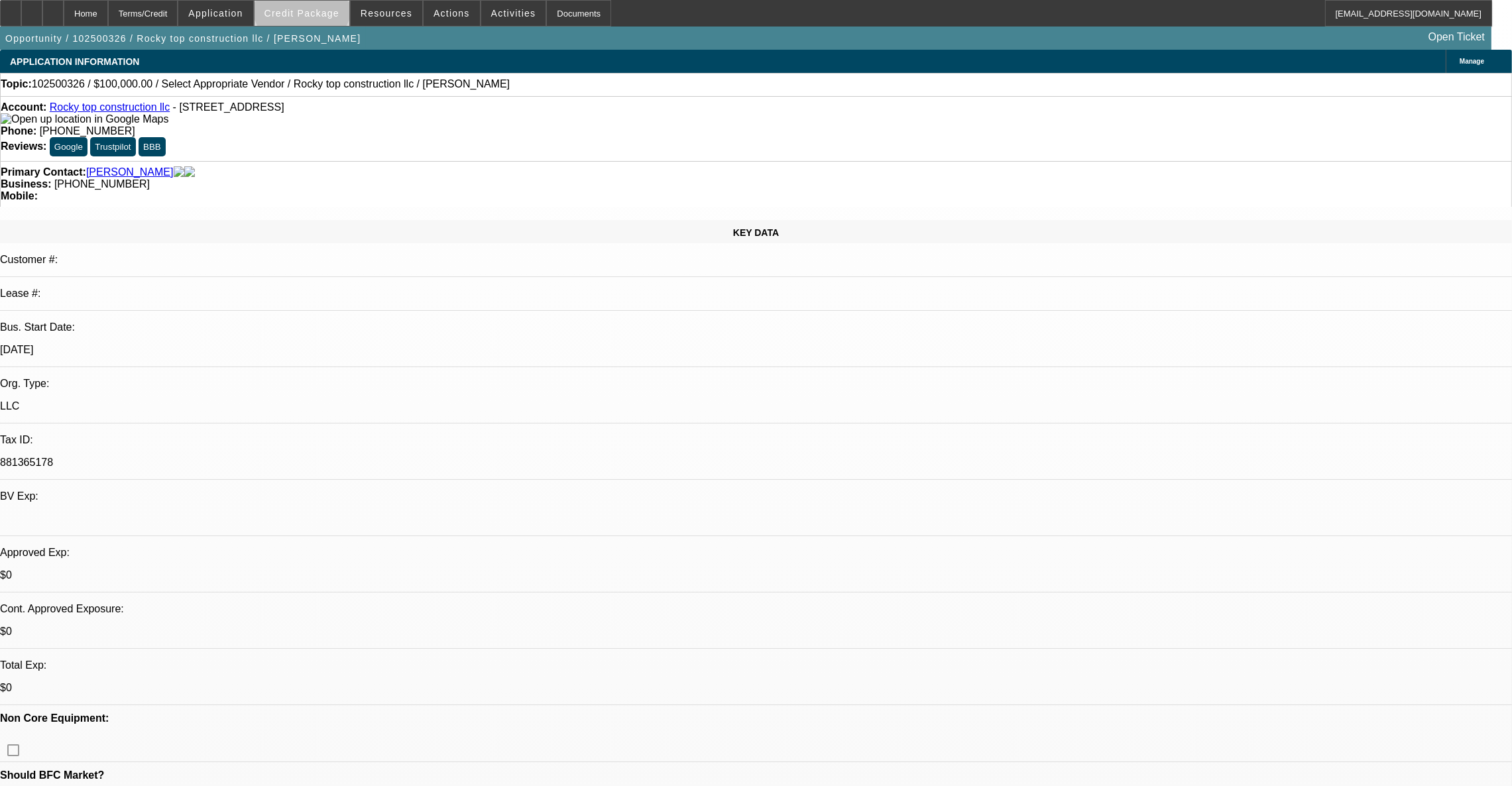
click at [325, 4] on span at bounding box center [302, 13] width 95 height 32
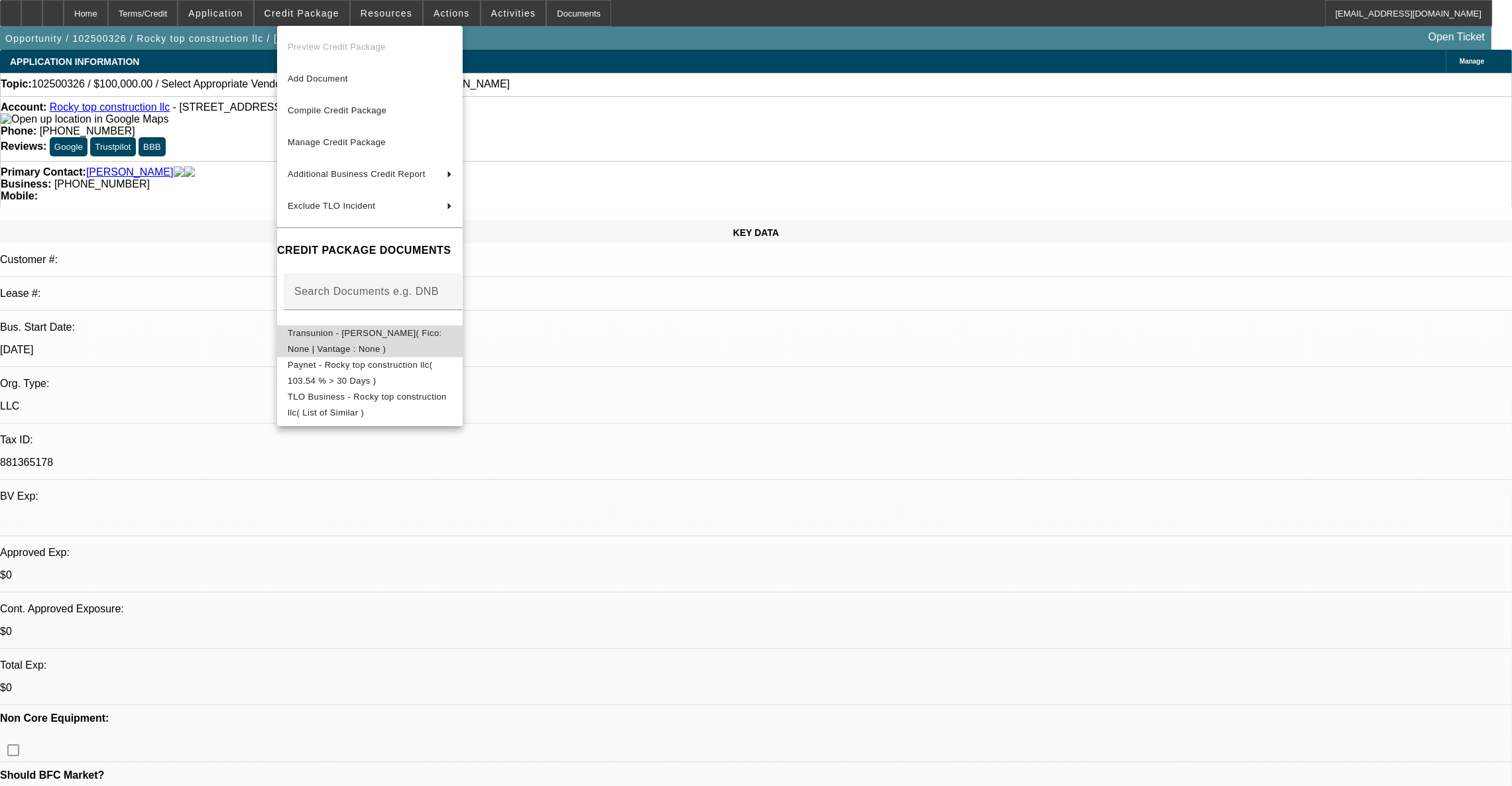
click at [379, 340] on span "Transunion - McMillan, Todd( Fico: None | Vantage : None )" at bounding box center [365, 340] width 154 height 26
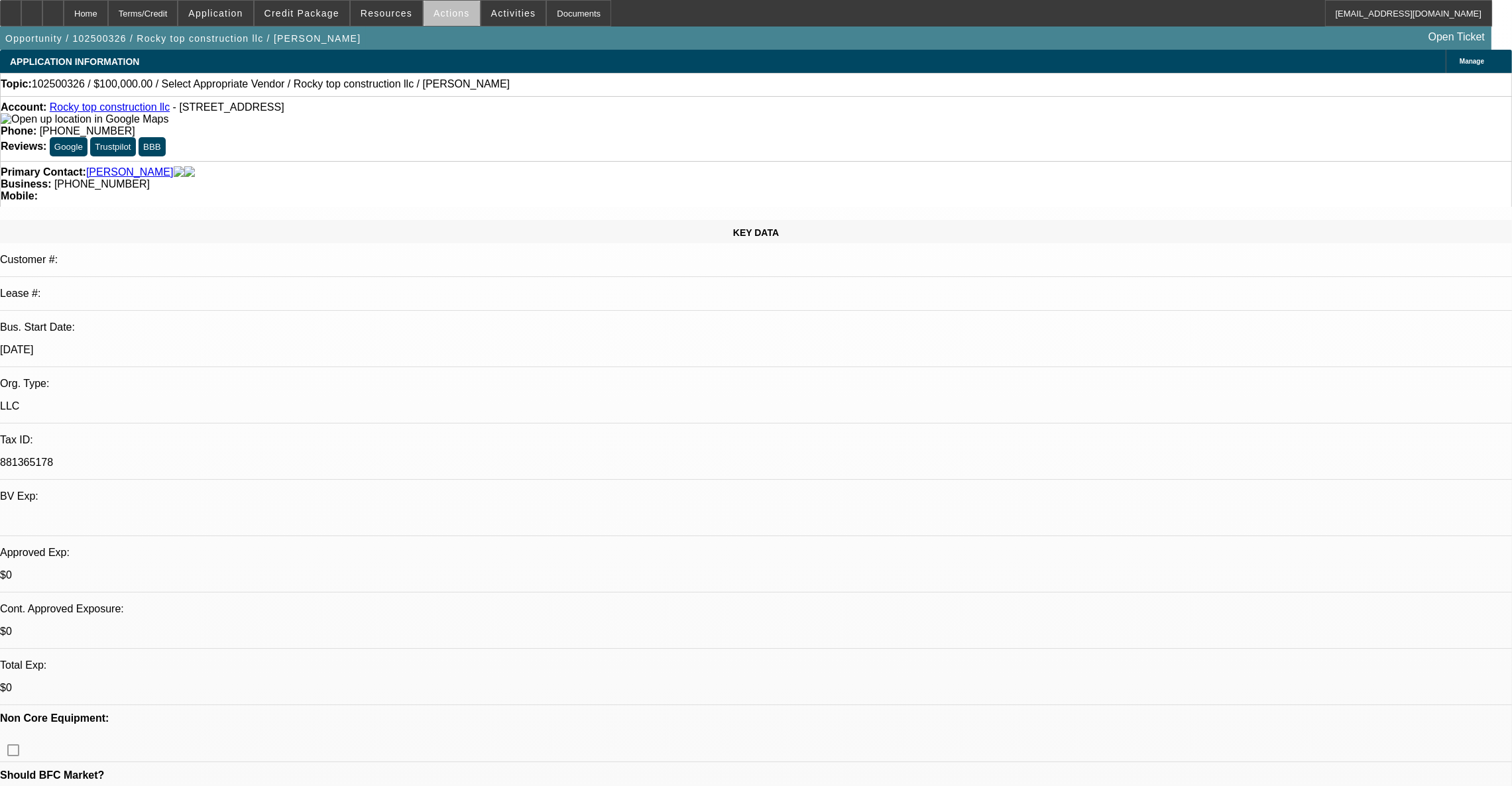
click at [453, 18] on span "Actions" at bounding box center [451, 13] width 36 height 11
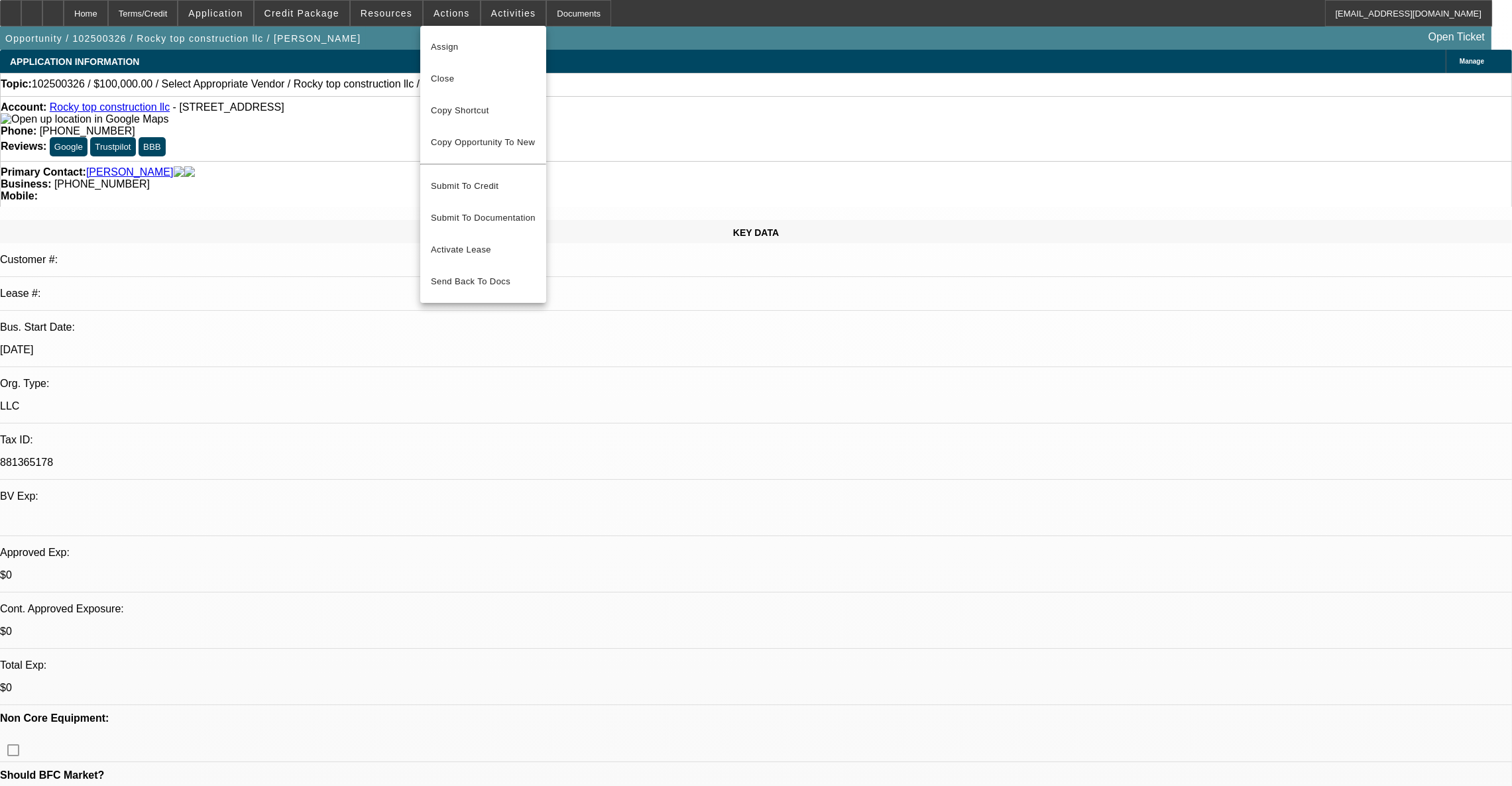
click at [503, 15] on div at bounding box center [756, 393] width 1512 height 786
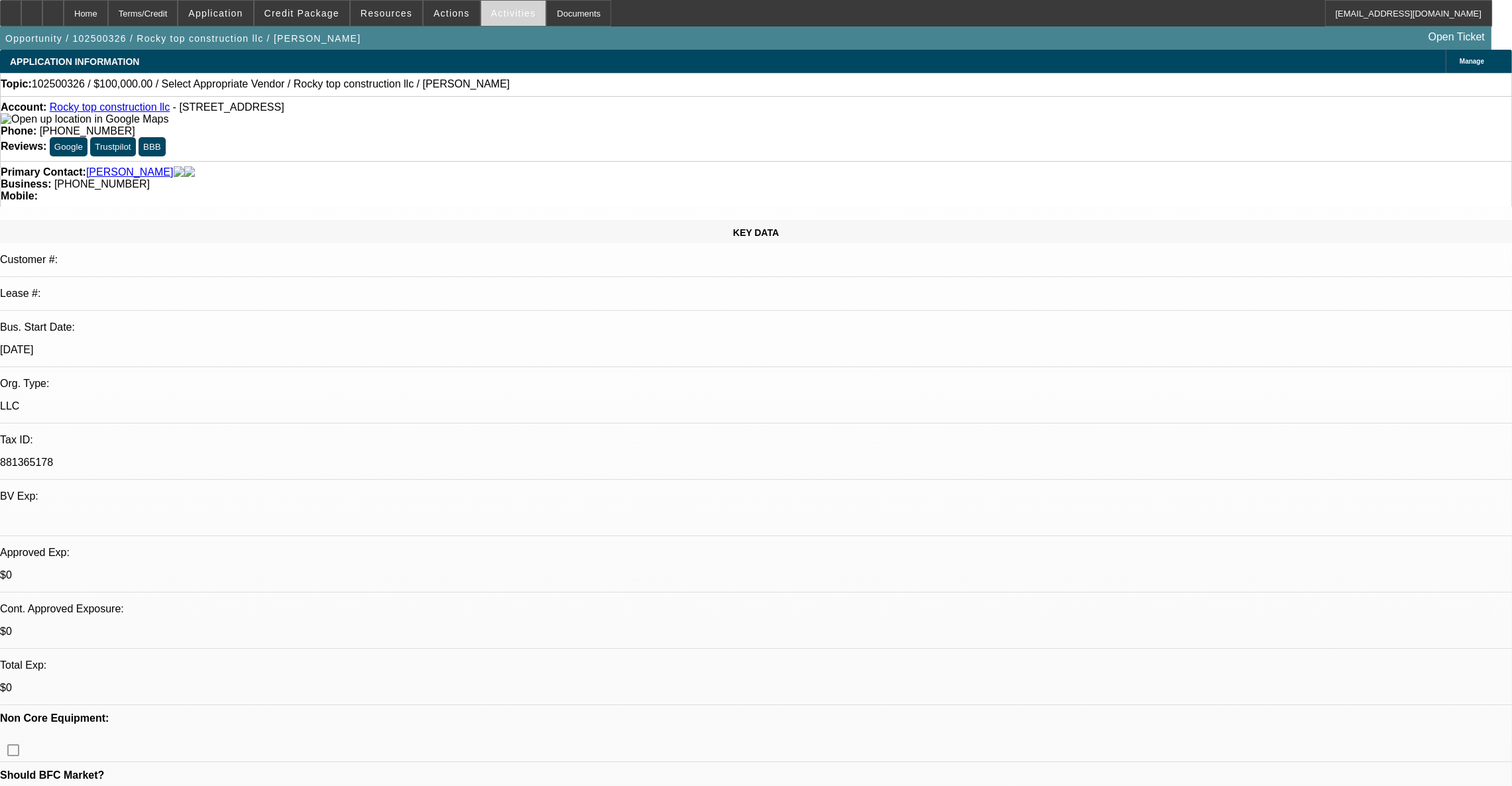
click at [506, 12] on span "Activities" at bounding box center [513, 13] width 45 height 11
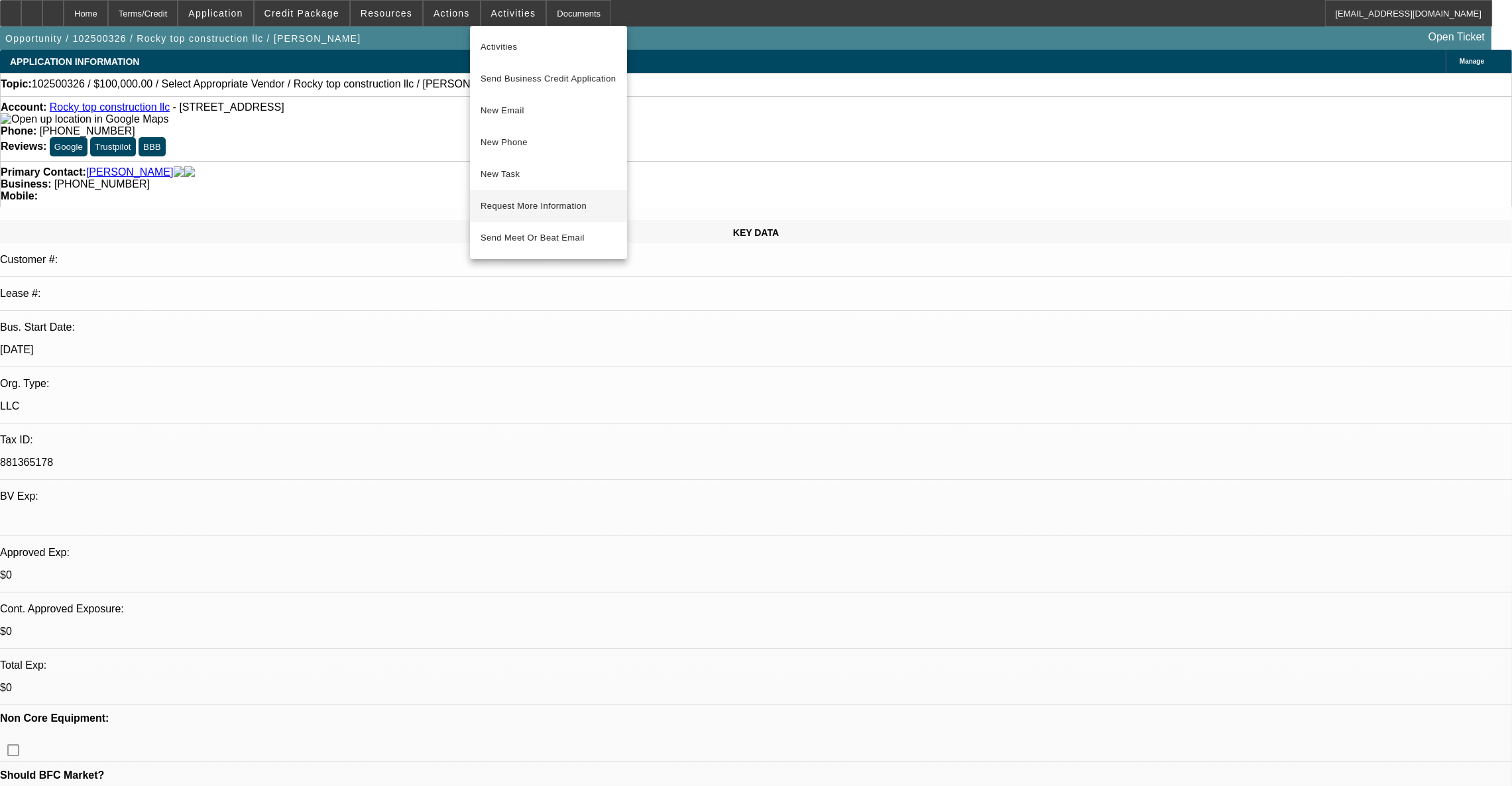
click at [508, 199] on span "Request More Information" at bounding box center [549, 206] width 136 height 16
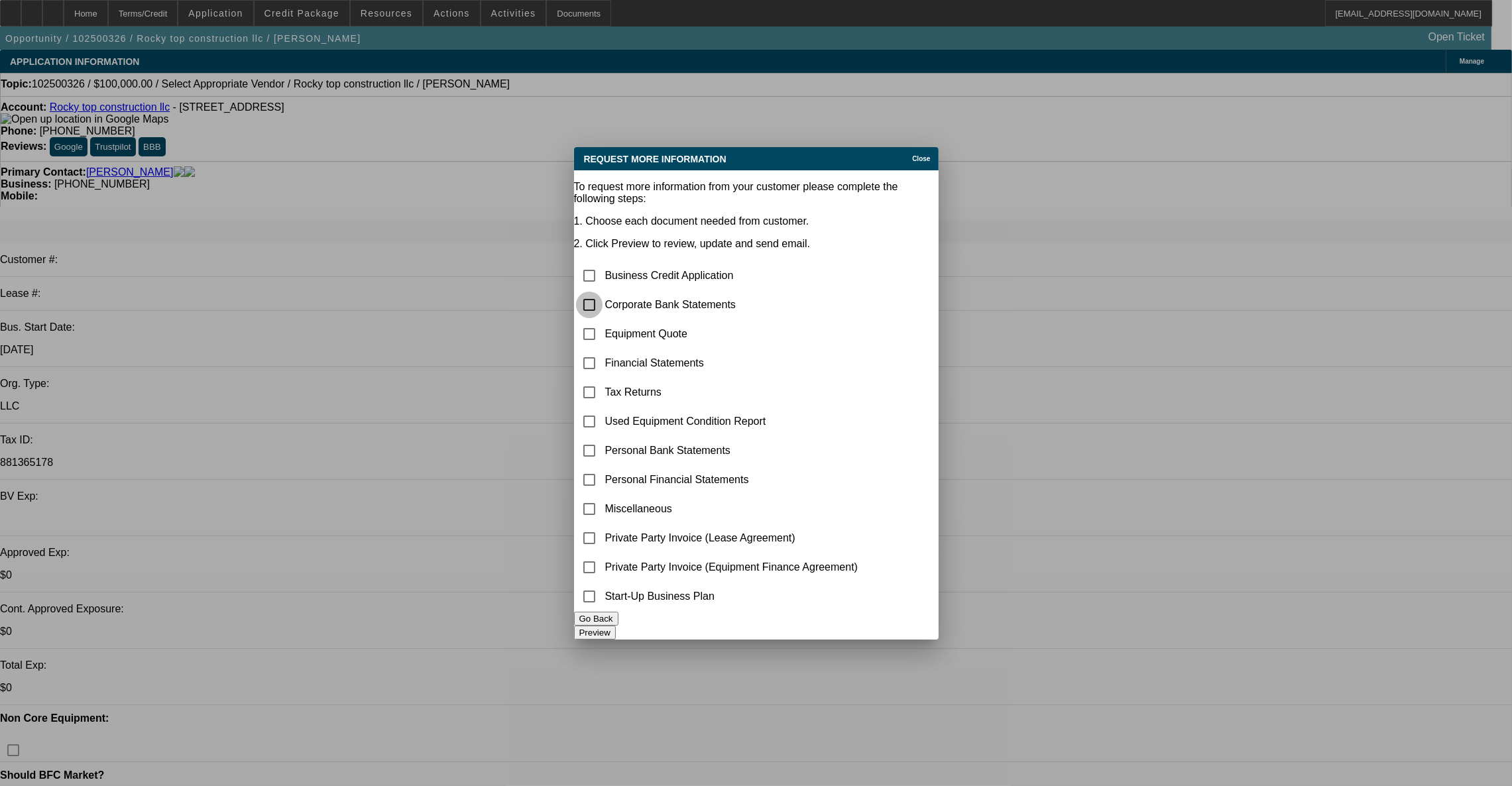
click at [602, 291] on input "checkbox" at bounding box center [589, 305] width 26 height 26
checkbox input "true"
click at [595, 320] on input "checkbox" at bounding box center [589, 334] width 26 height 26
checkbox input "true"
click at [602, 496] on input "checkbox" at bounding box center [589, 509] width 26 height 26
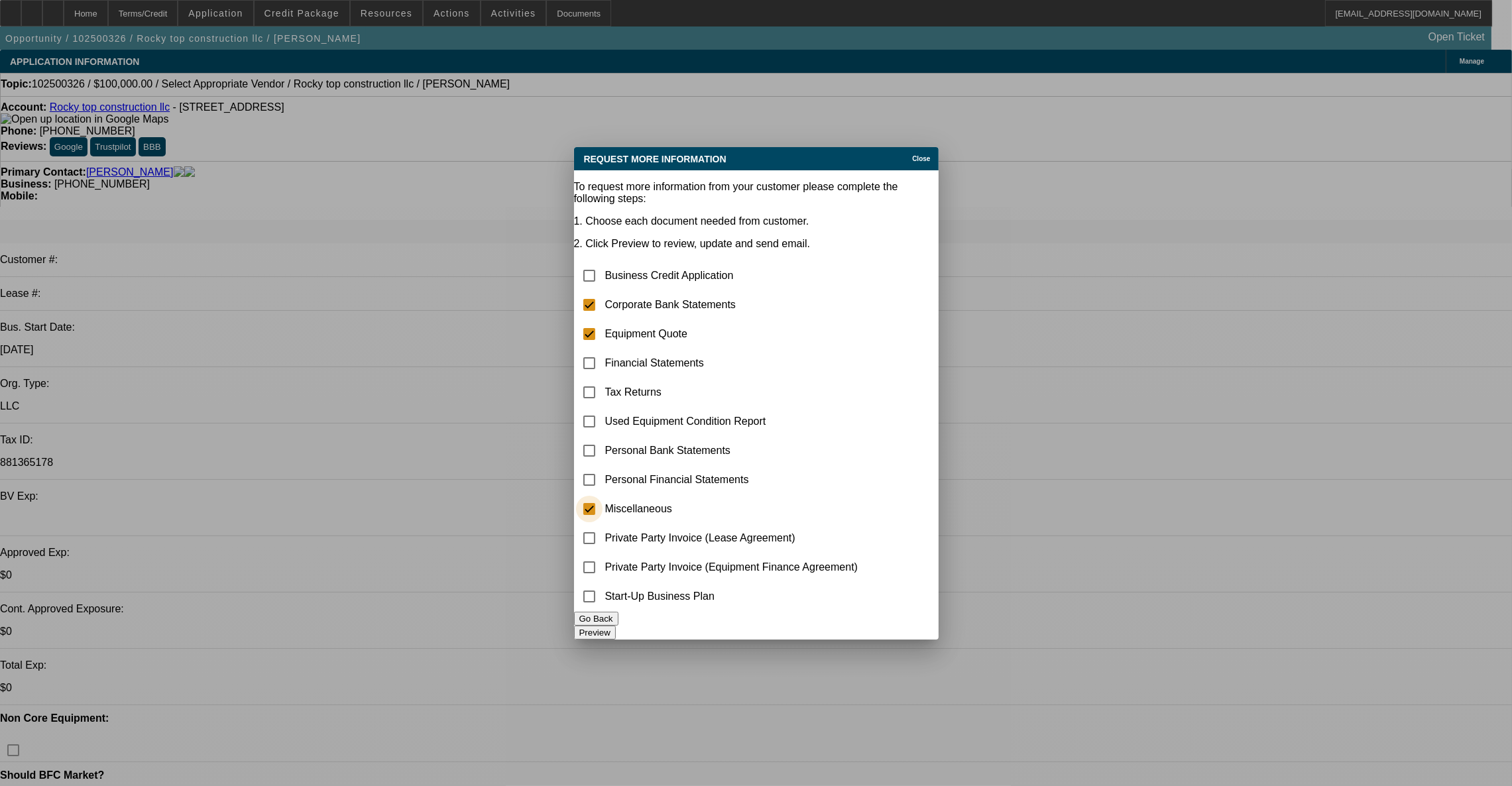
checkbox input "true"
click at [616, 630] on button "Preview" at bounding box center [594, 633] width 41 height 14
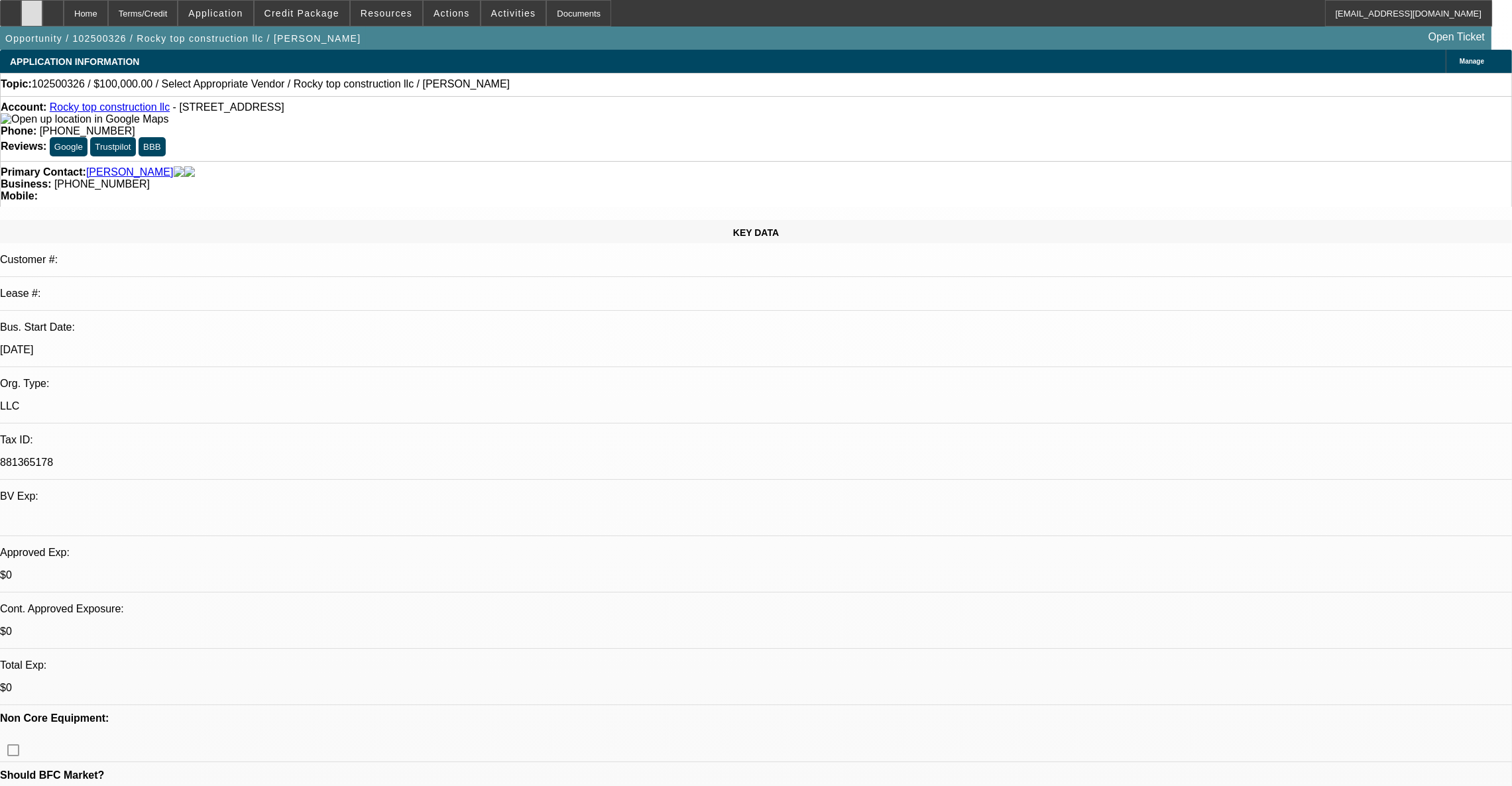
click at [32, 9] on icon at bounding box center [32, 9] width 0 height 0
click at [100, 108] on link "Rocky top construction llc" at bounding box center [109, 107] width 120 height 11
